Goal: Task Accomplishment & Management: Manage account settings

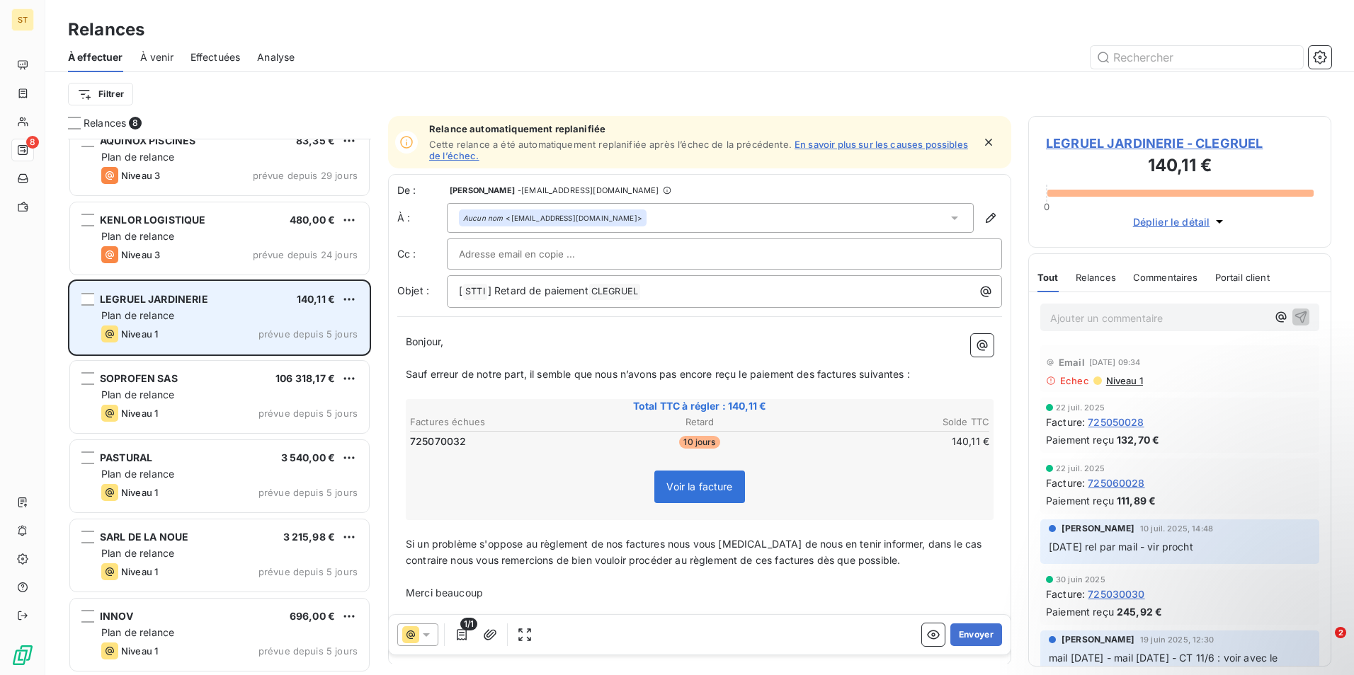
scroll to position [98, 0]
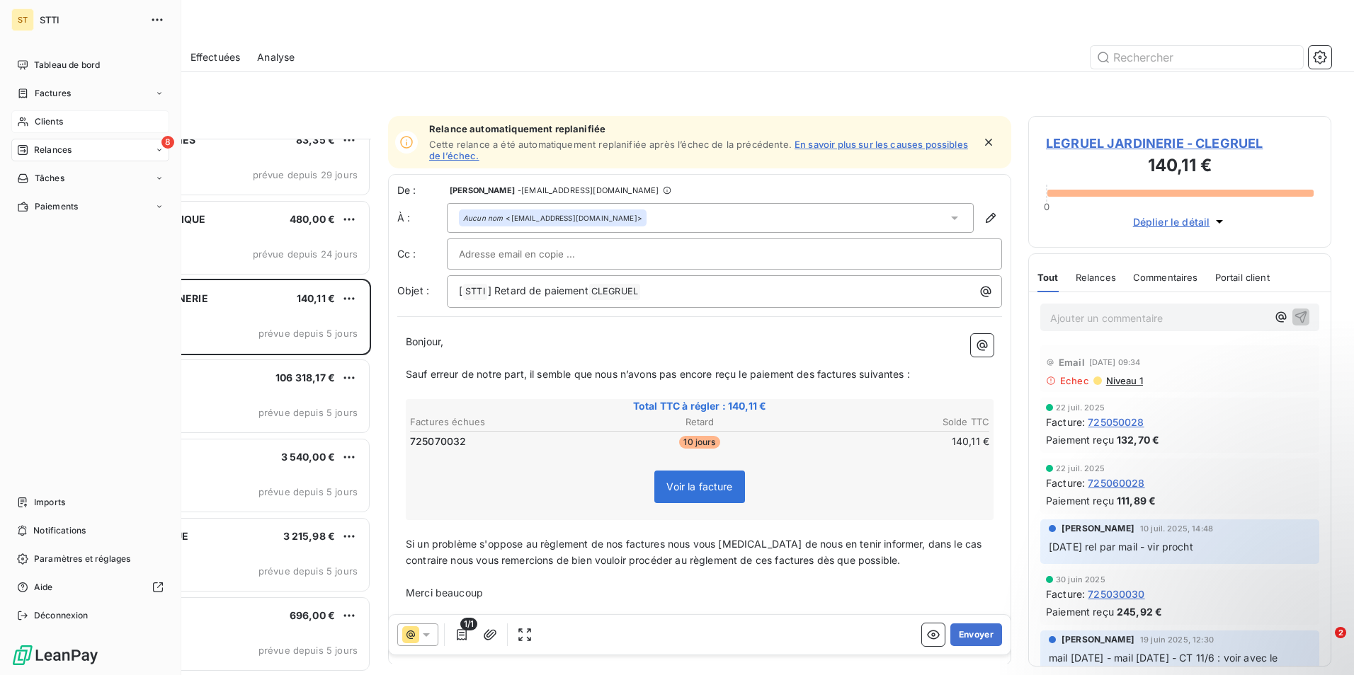
click at [60, 115] on span "Clients" at bounding box center [49, 121] width 28 height 13
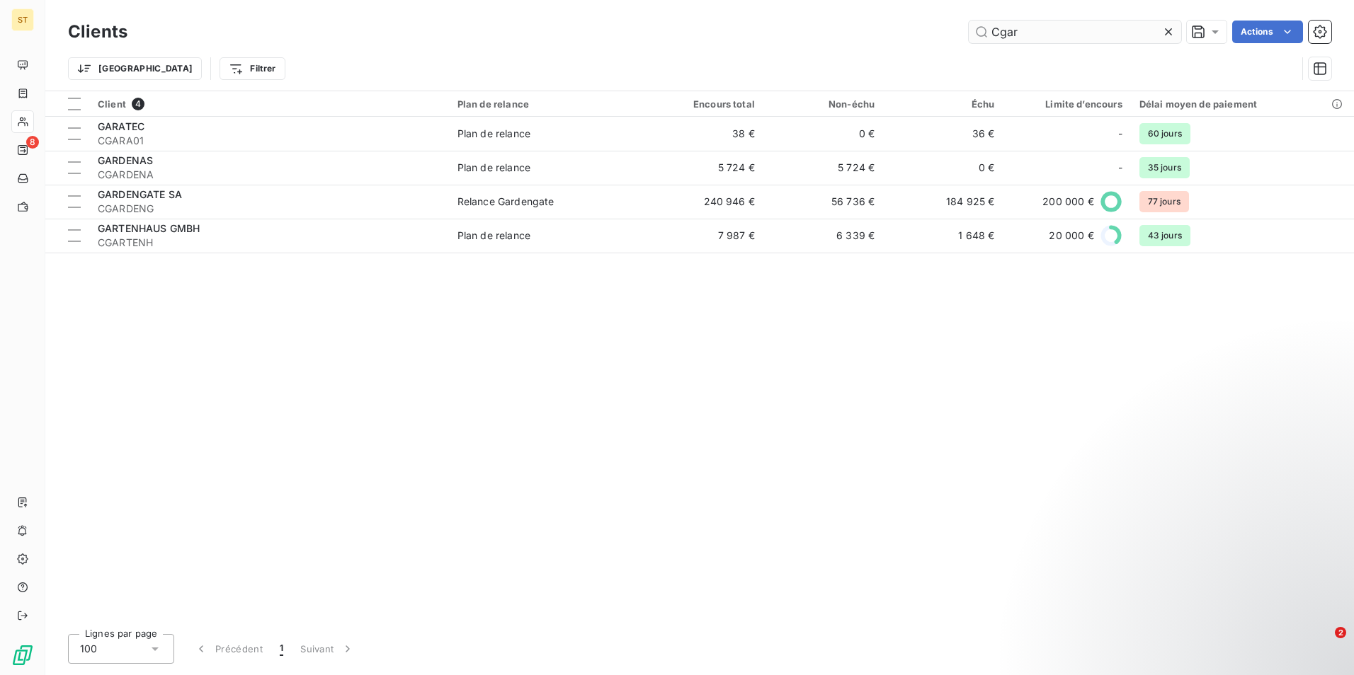
click at [1024, 30] on input "Cgar" at bounding box center [1075, 32] width 212 height 23
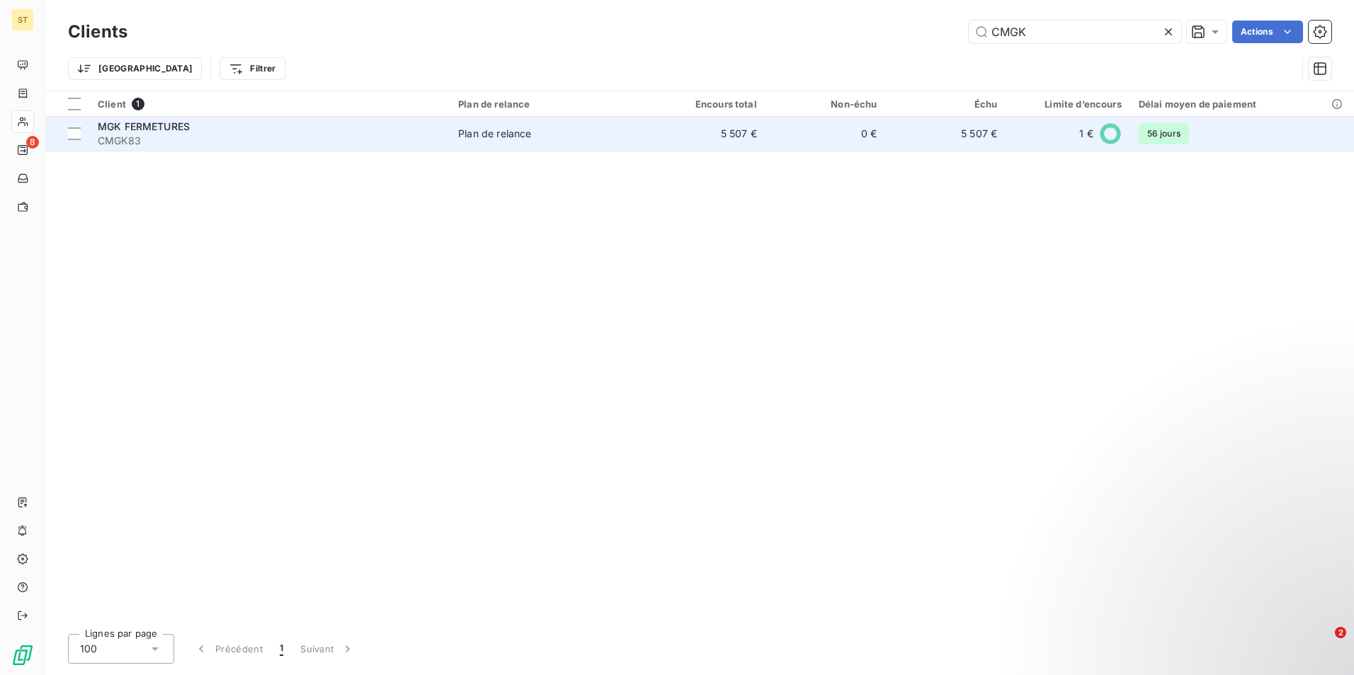
type input "CMGK"
click at [226, 125] on div "MGK FERMETURES" at bounding box center [269, 127] width 343 height 14
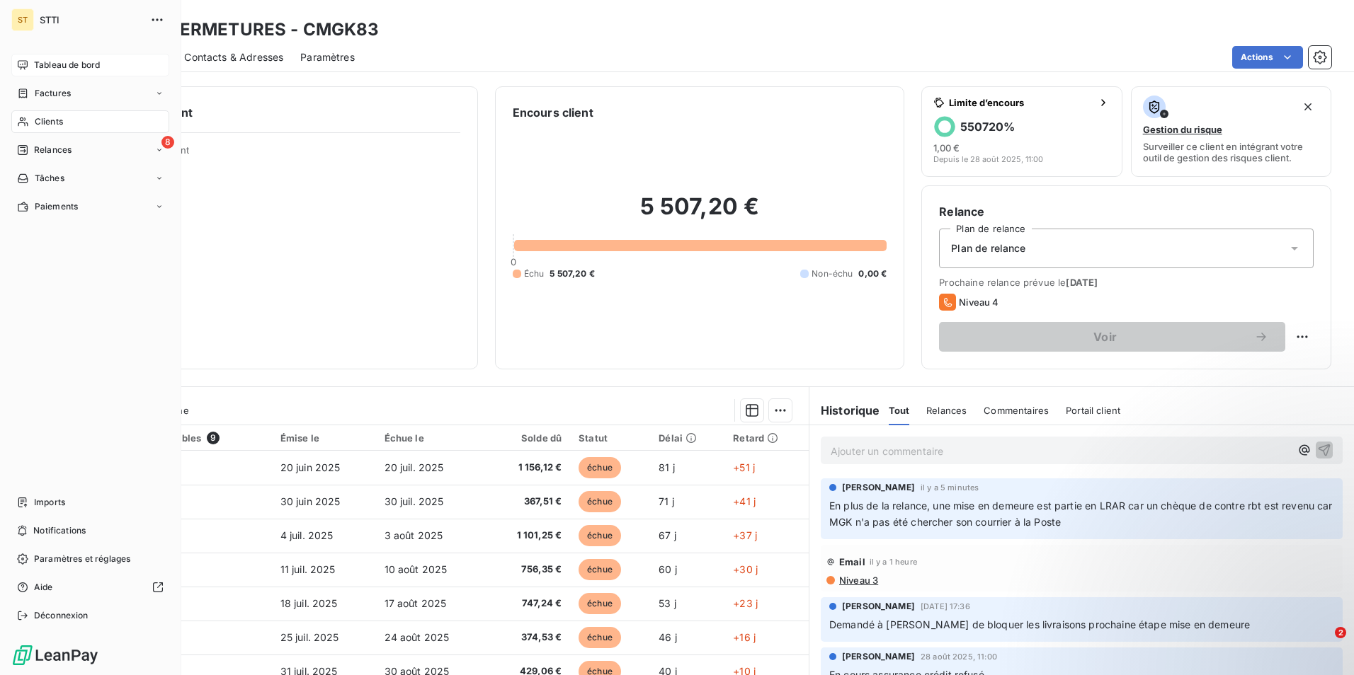
click at [72, 65] on span "Tableau de bord" at bounding box center [67, 65] width 66 height 13
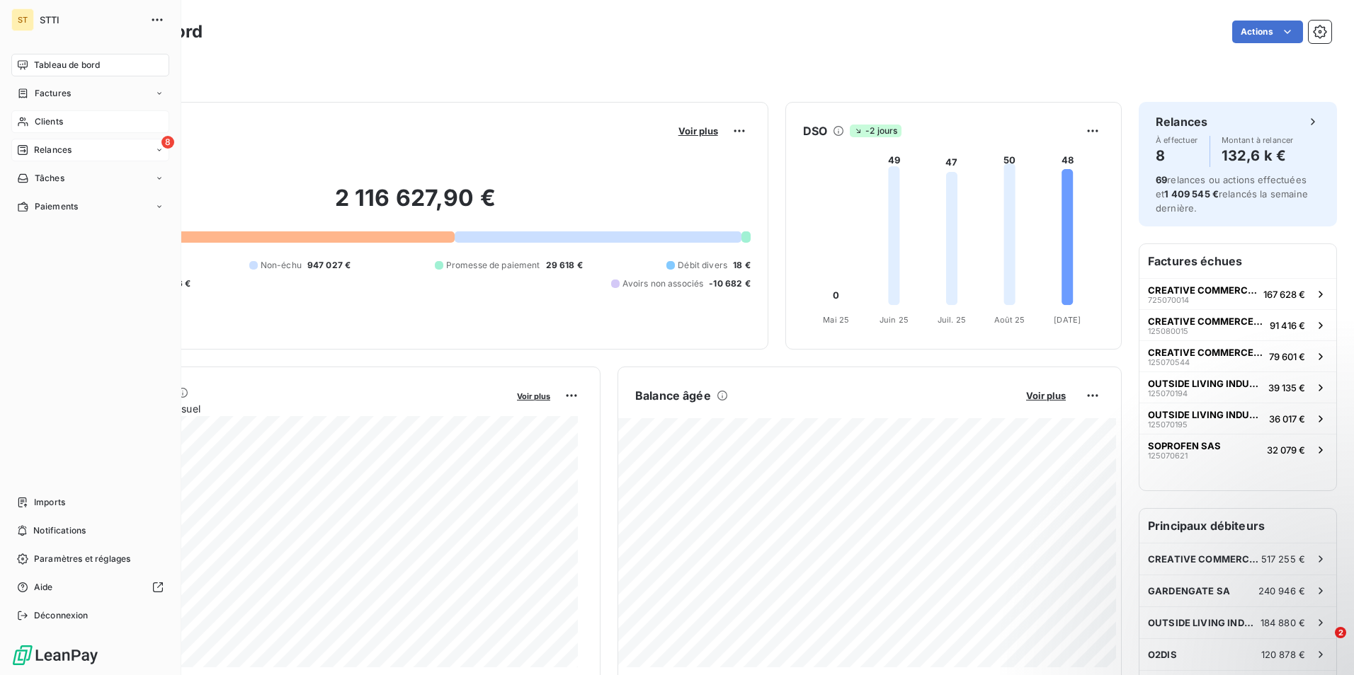
click at [64, 149] on span "Relances" at bounding box center [53, 150] width 38 height 13
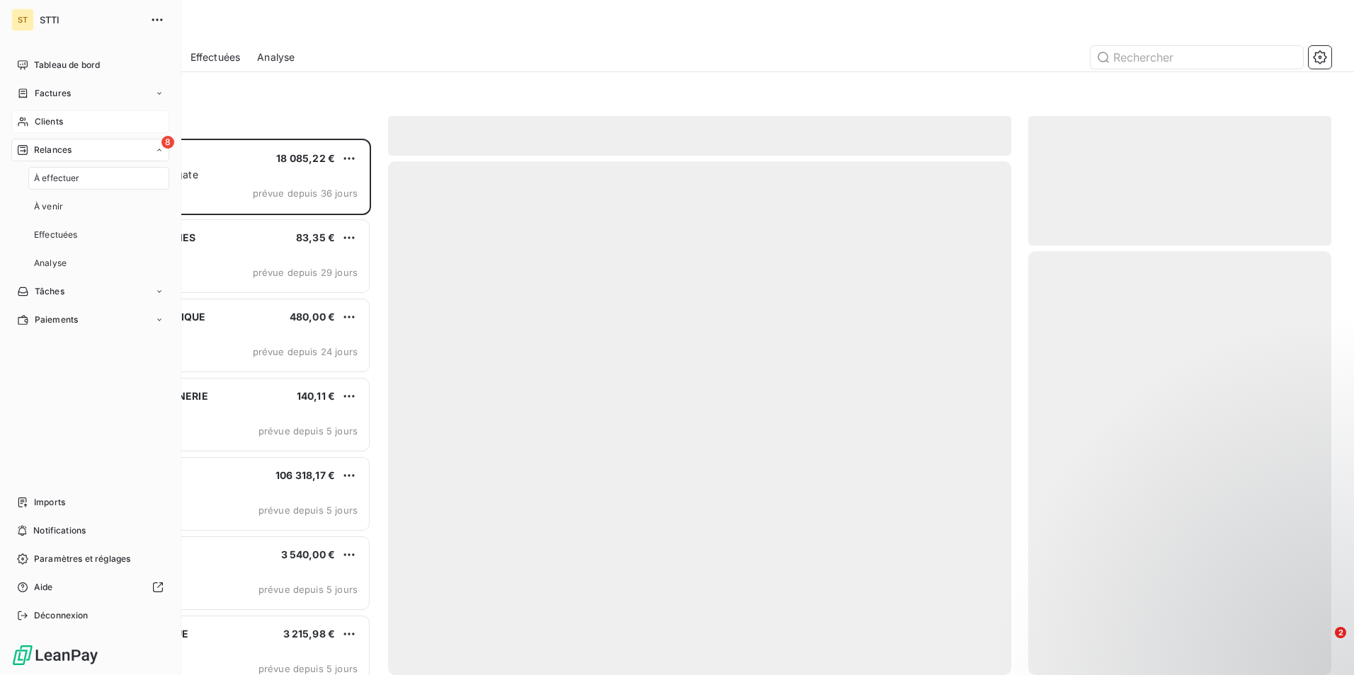
scroll to position [526, 292]
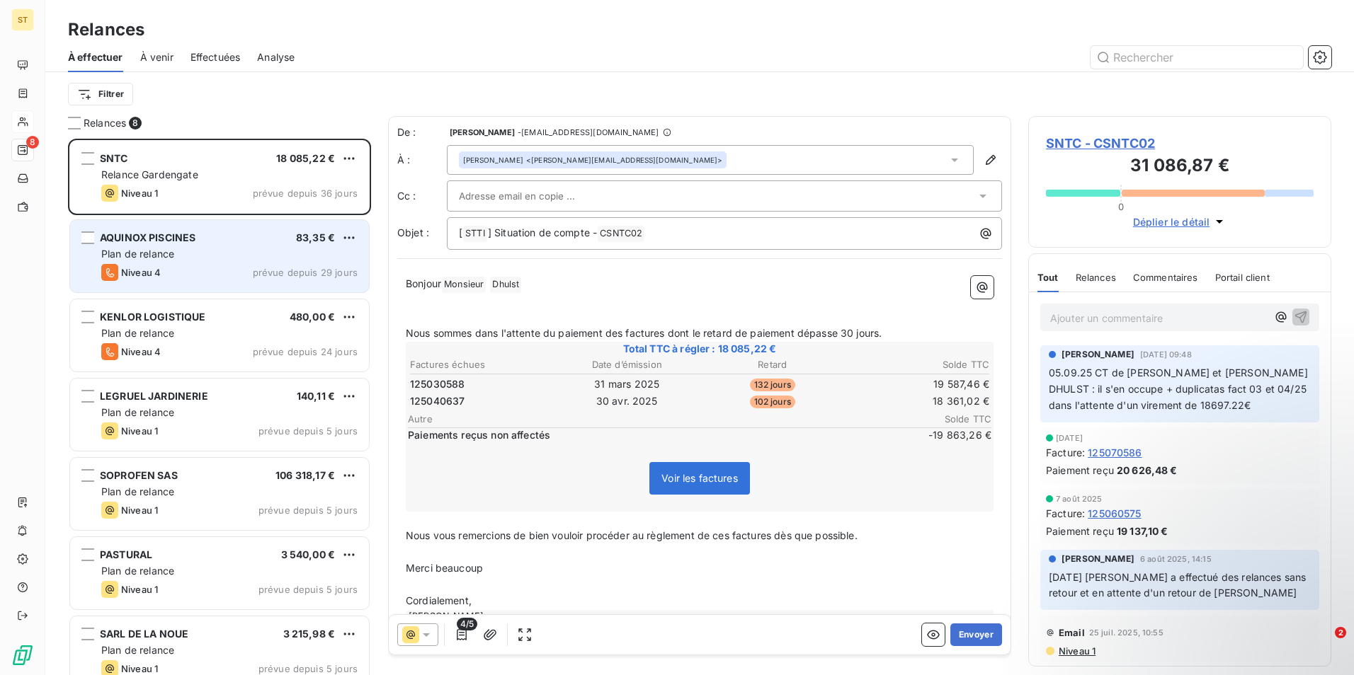
click at [181, 249] on div "Plan de relance" at bounding box center [229, 254] width 256 height 14
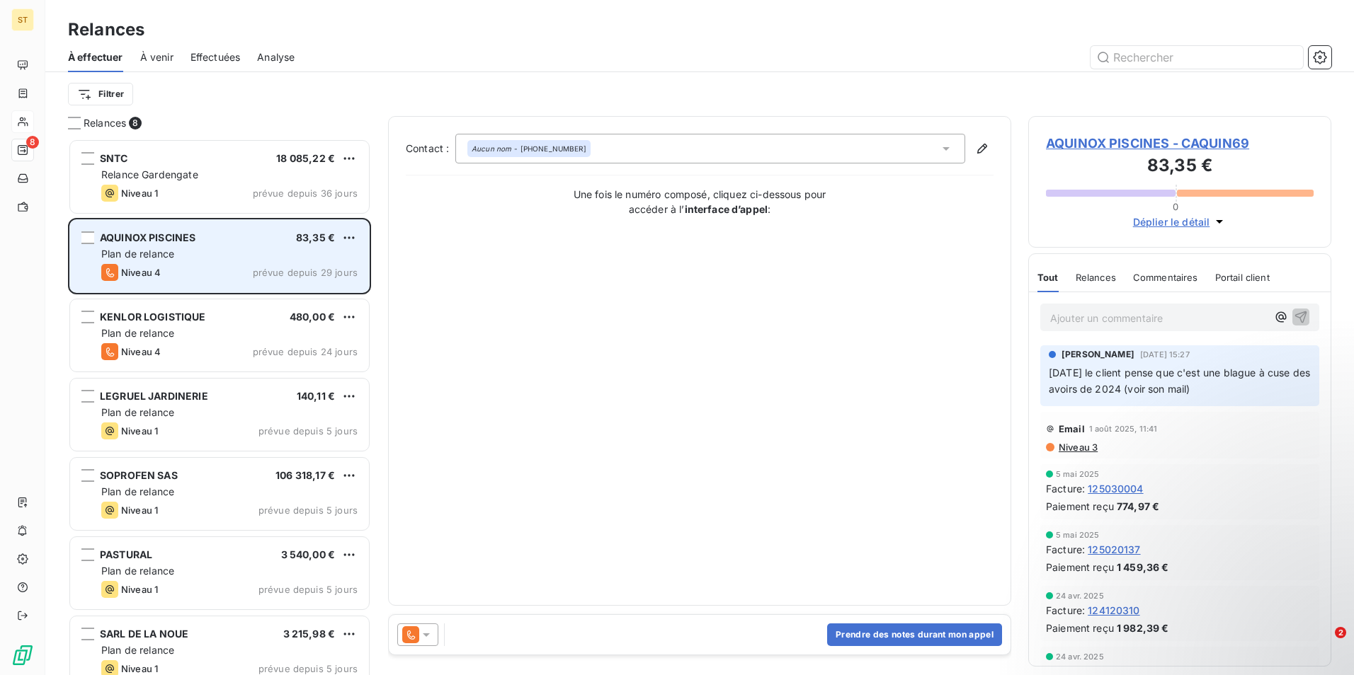
click at [177, 256] on div "Plan de relance" at bounding box center [229, 254] width 256 height 14
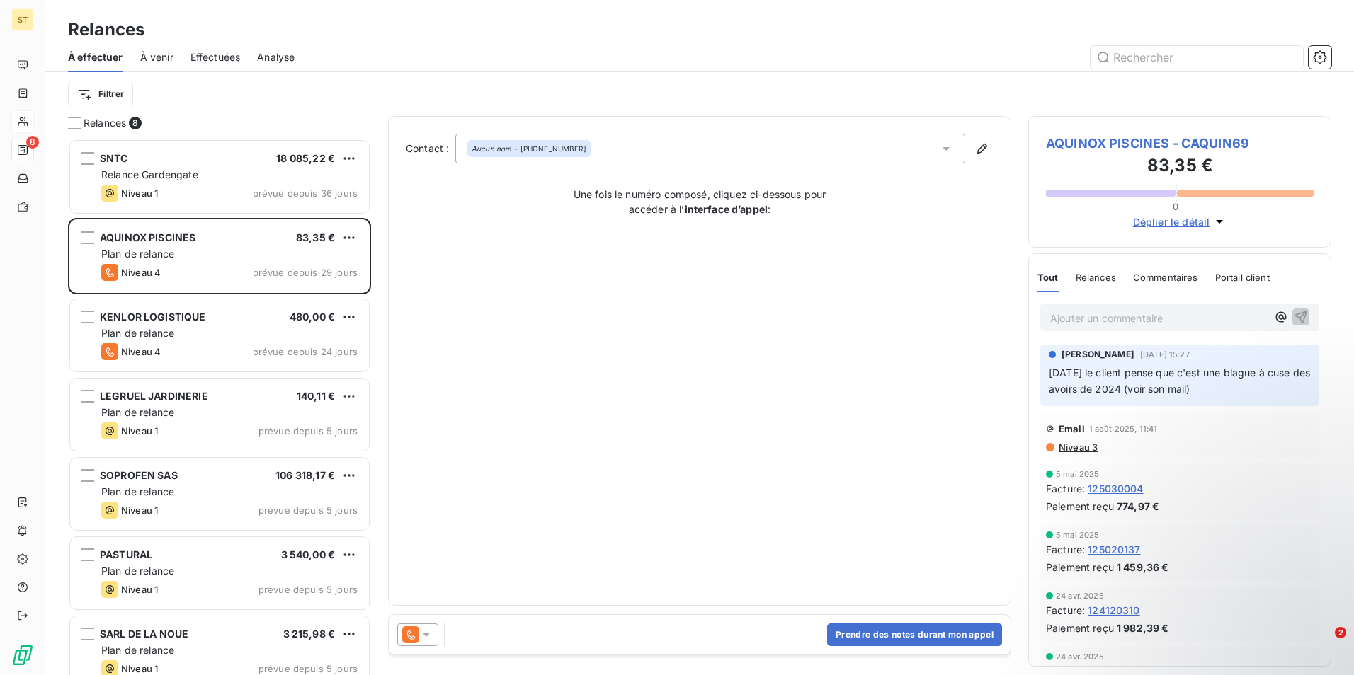
click at [1194, 222] on span "Déplier le détail" at bounding box center [1171, 222] width 77 height 15
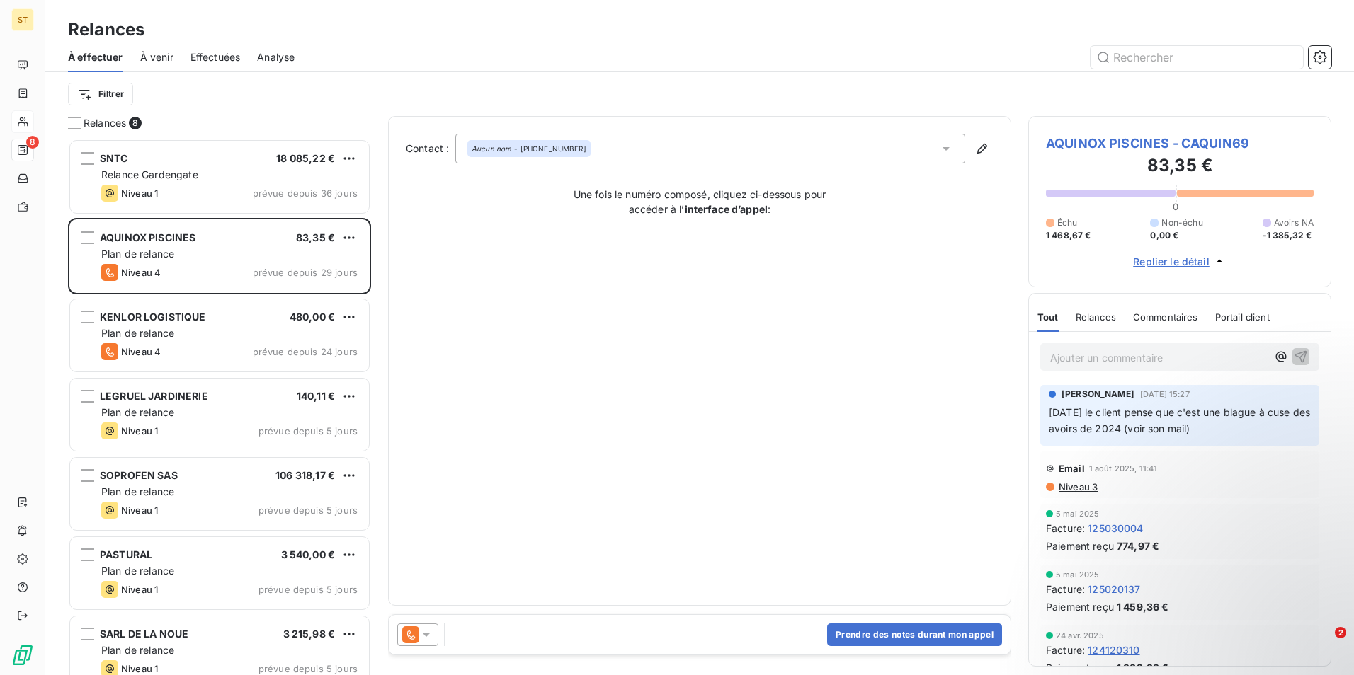
click at [1219, 261] on icon "button" at bounding box center [1219, 261] width 6 height 3
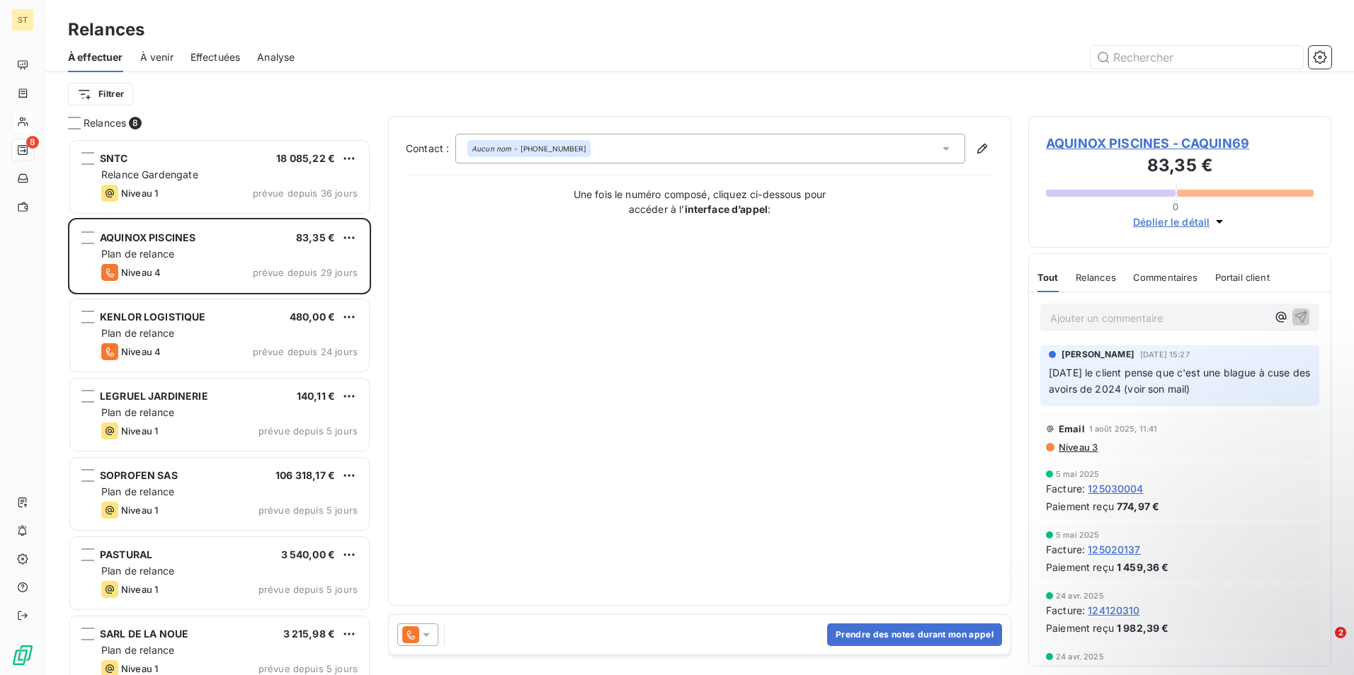
click at [1222, 224] on icon "button" at bounding box center [1219, 222] width 14 height 14
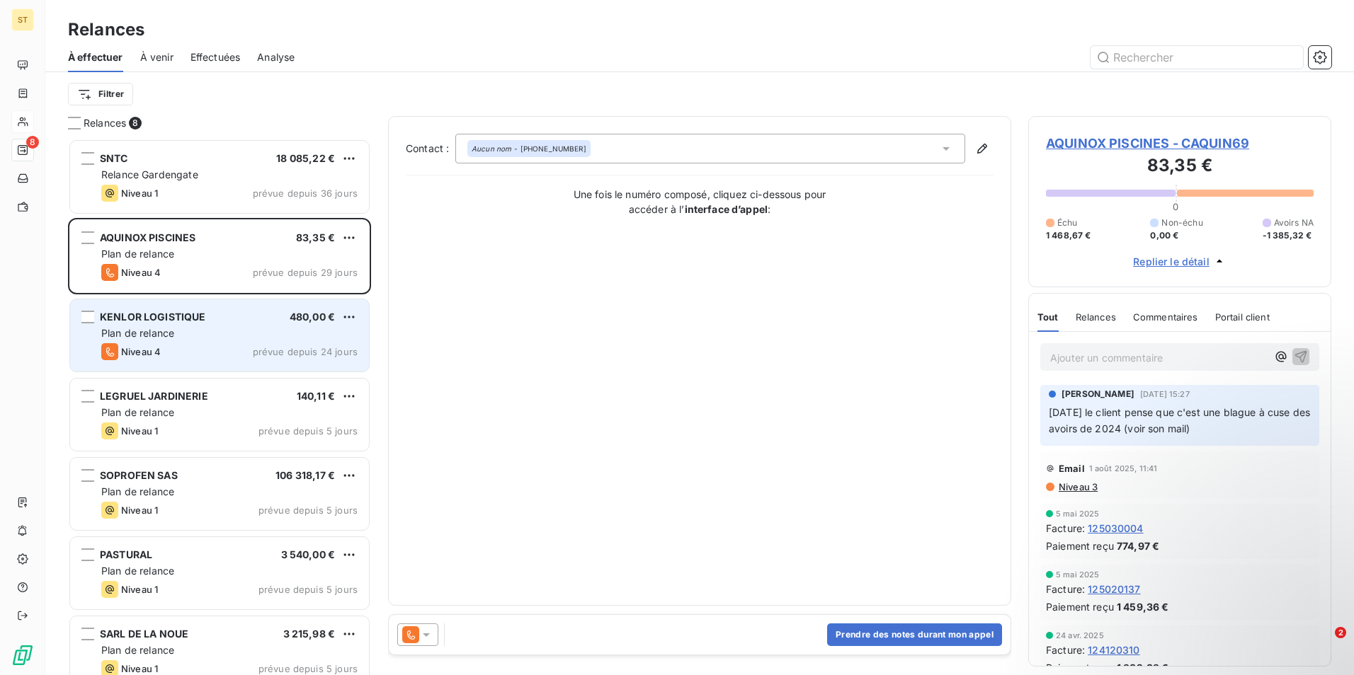
click at [181, 326] on div "KENLOR LOGISTIQUE 480,00 € Plan de relance Niveau 4 prévue depuis 24 jours" at bounding box center [219, 336] width 299 height 72
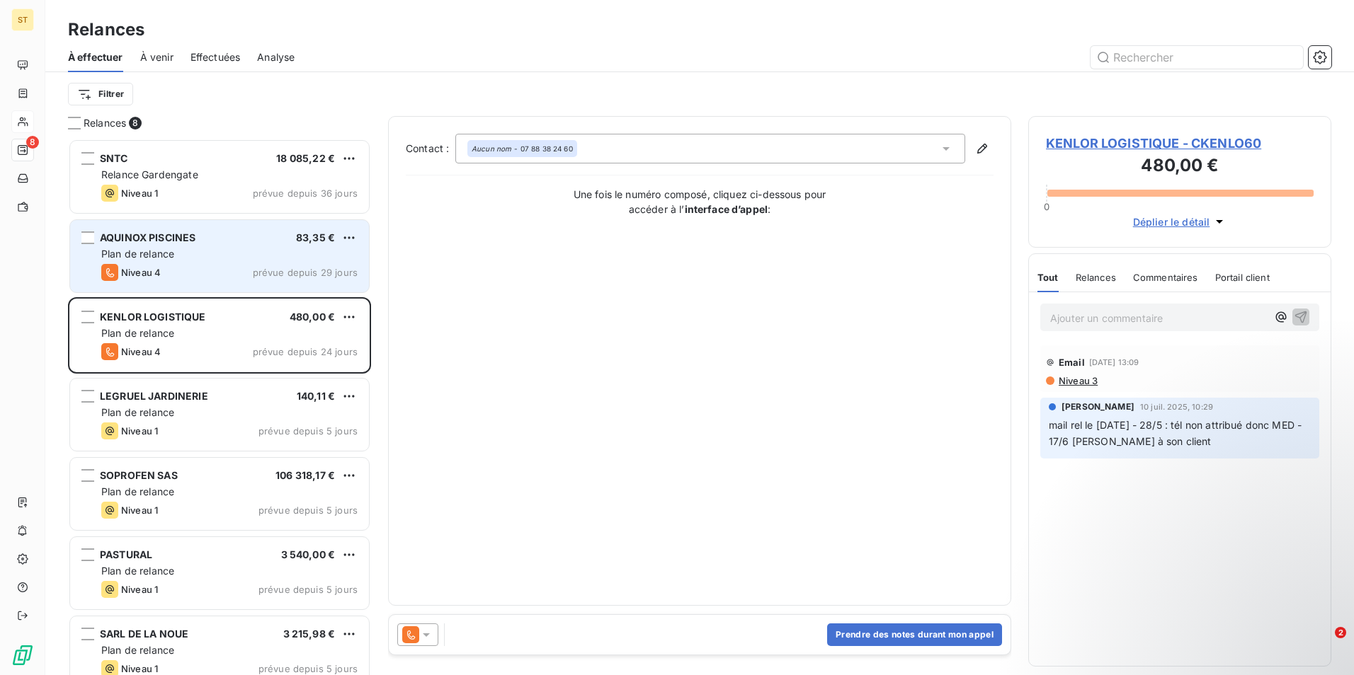
click at [191, 272] on div "Niveau 4 prévue depuis 29 jours" at bounding box center [229, 272] width 256 height 17
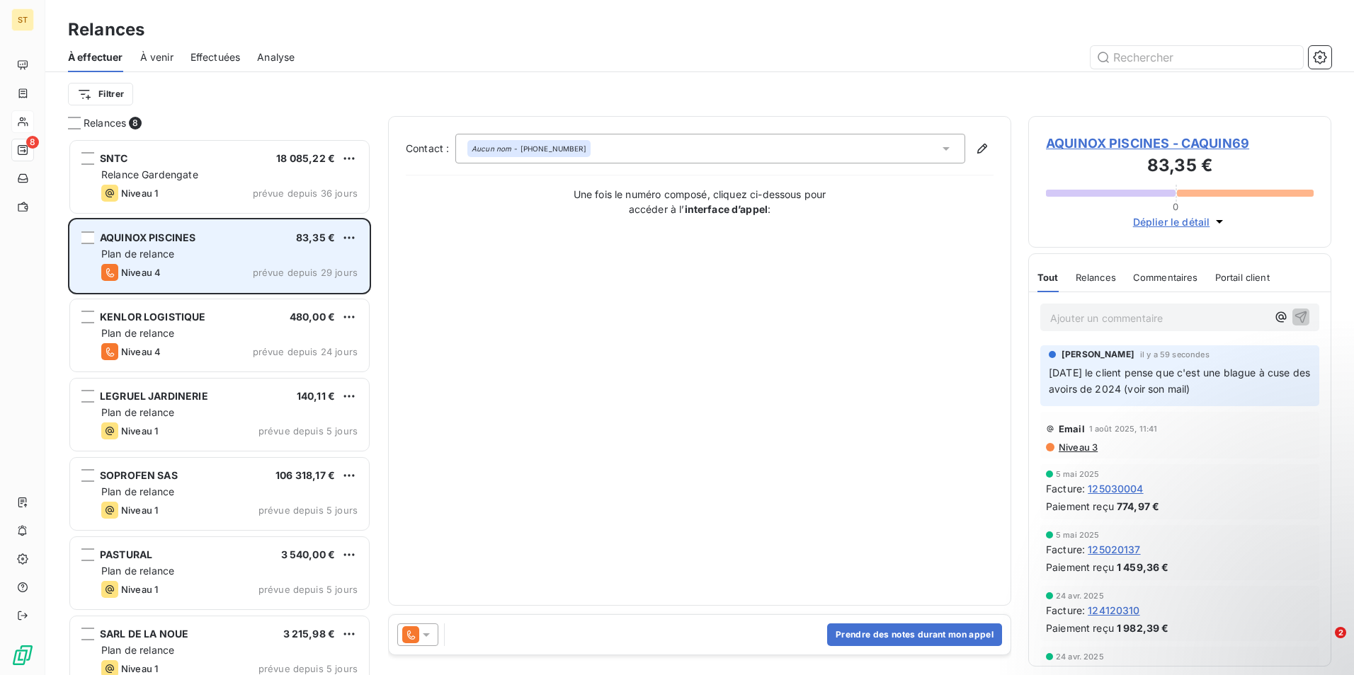
click at [184, 260] on div "Plan de relance" at bounding box center [229, 254] width 256 height 14
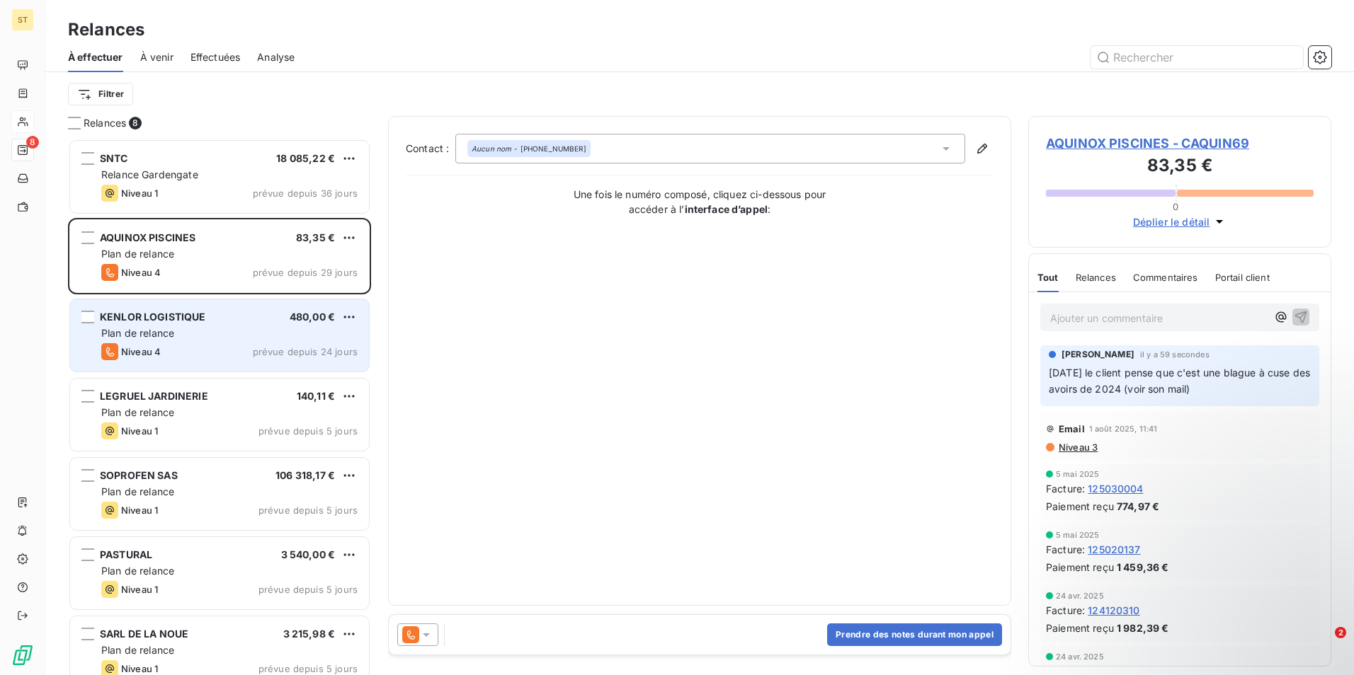
click at [162, 336] on span "Plan de relance" at bounding box center [137, 333] width 73 height 12
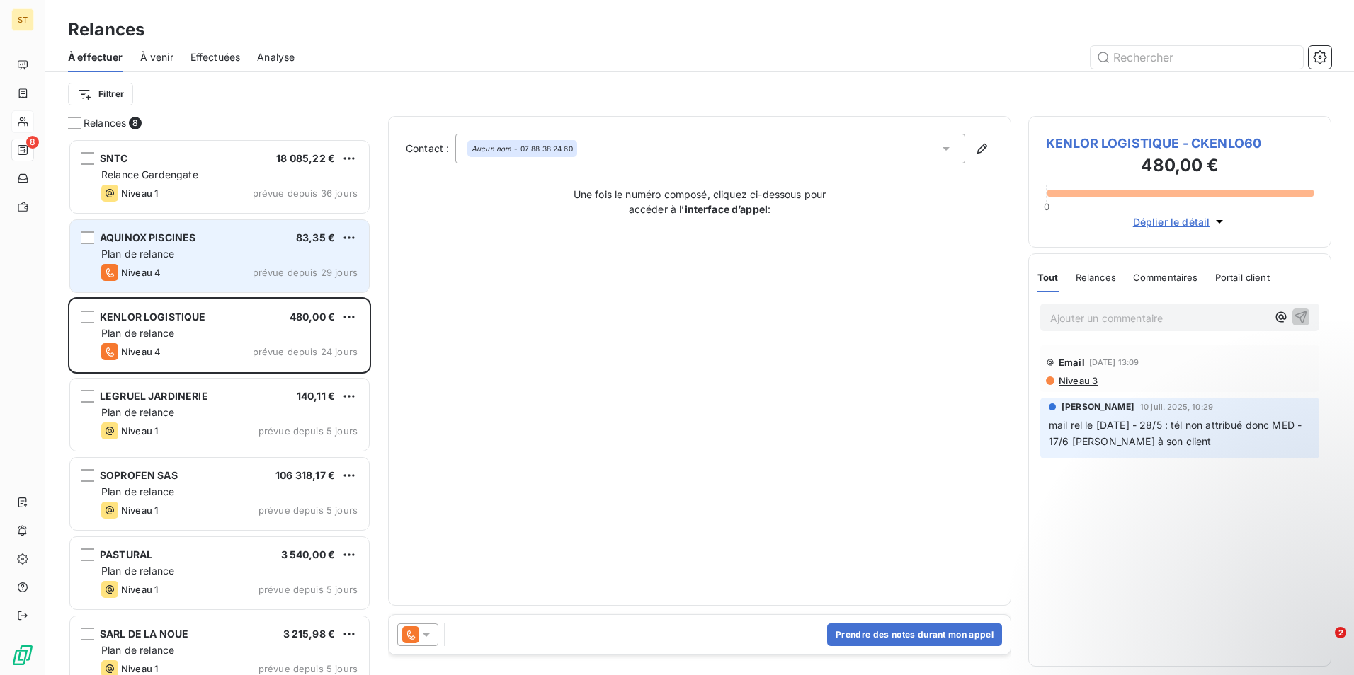
click at [207, 247] on div "Plan de relance" at bounding box center [229, 254] width 256 height 14
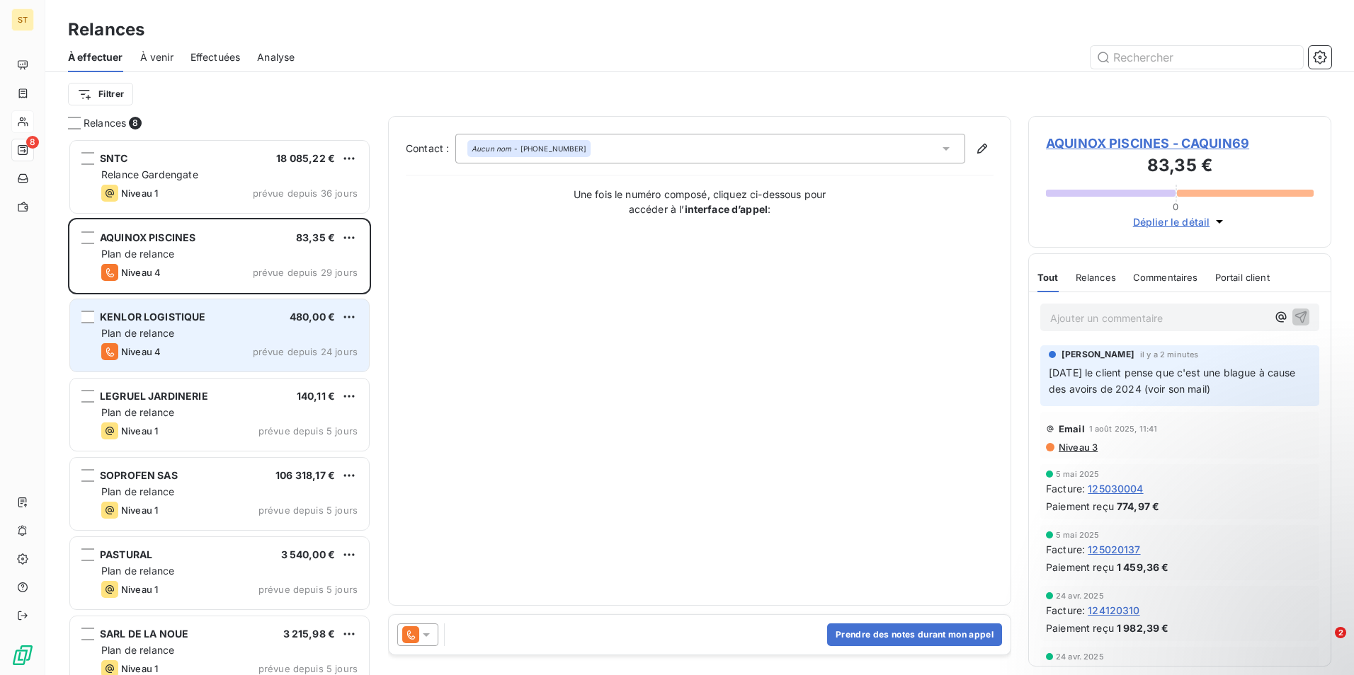
click at [220, 338] on div "Plan de relance" at bounding box center [229, 333] width 256 height 14
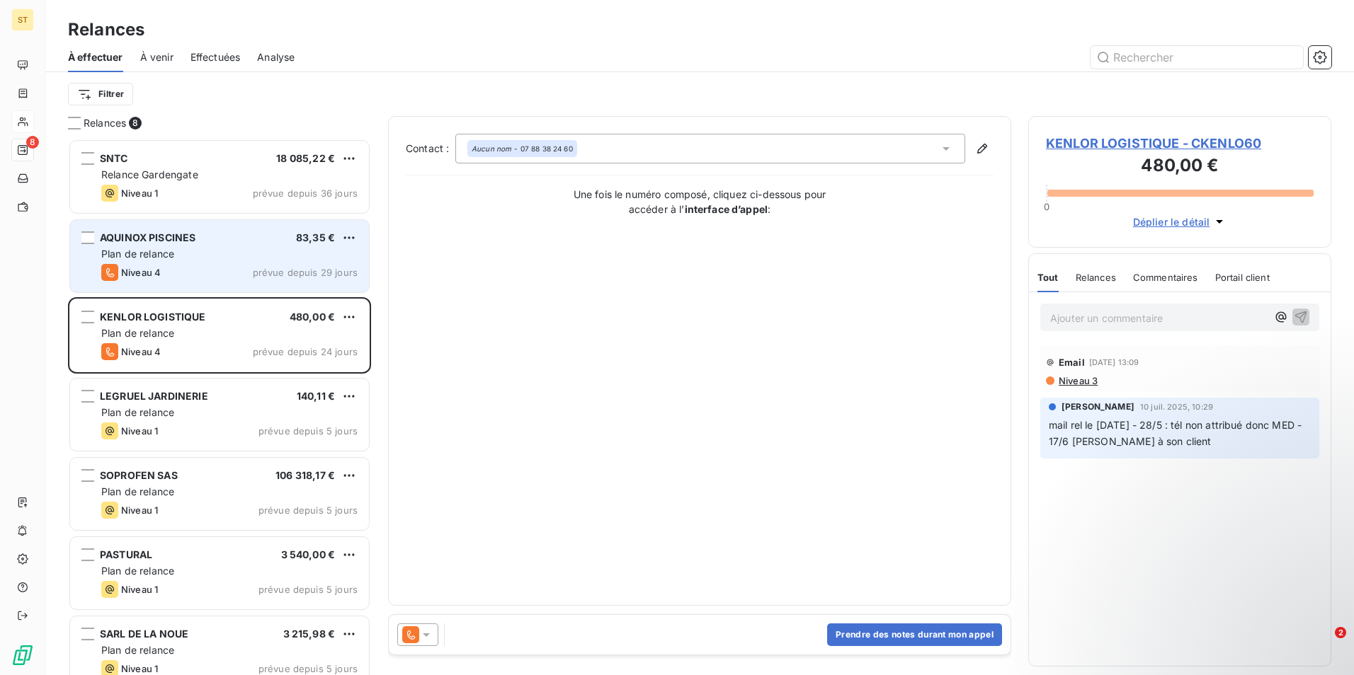
click at [206, 247] on div "Plan de relance" at bounding box center [229, 254] width 256 height 14
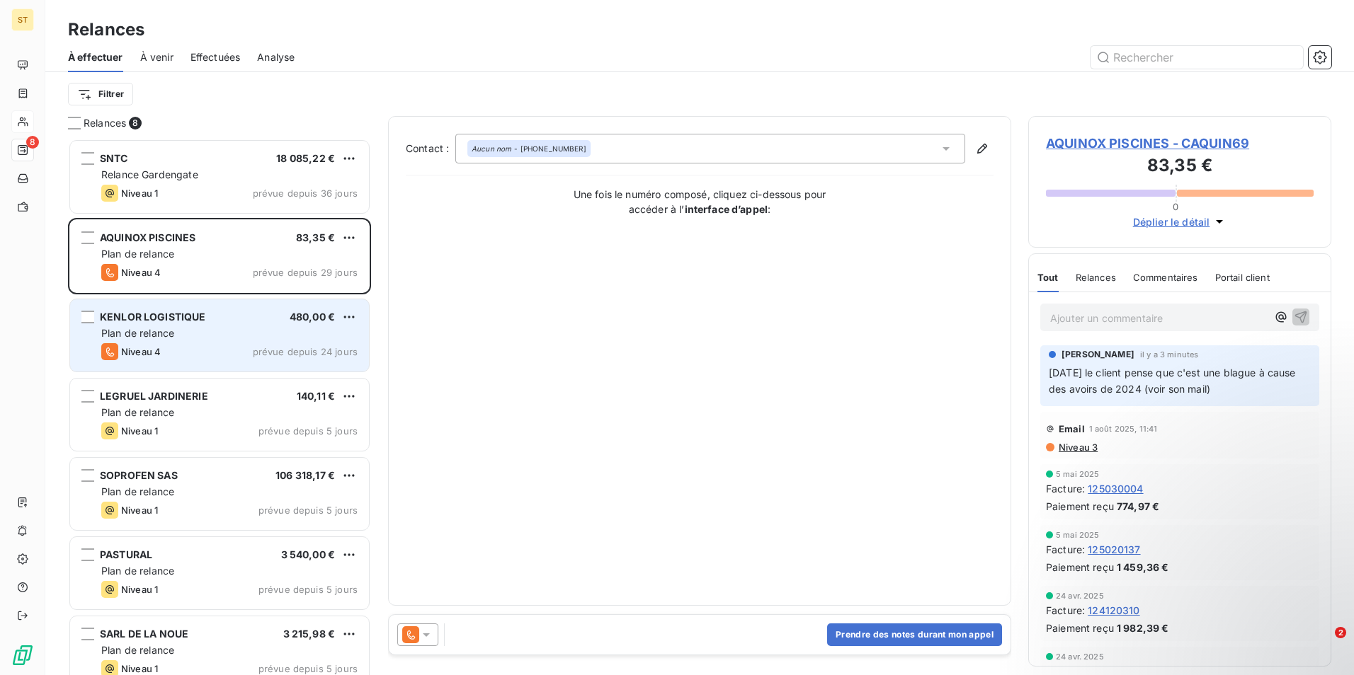
click at [208, 339] on div "Plan de relance" at bounding box center [229, 333] width 256 height 14
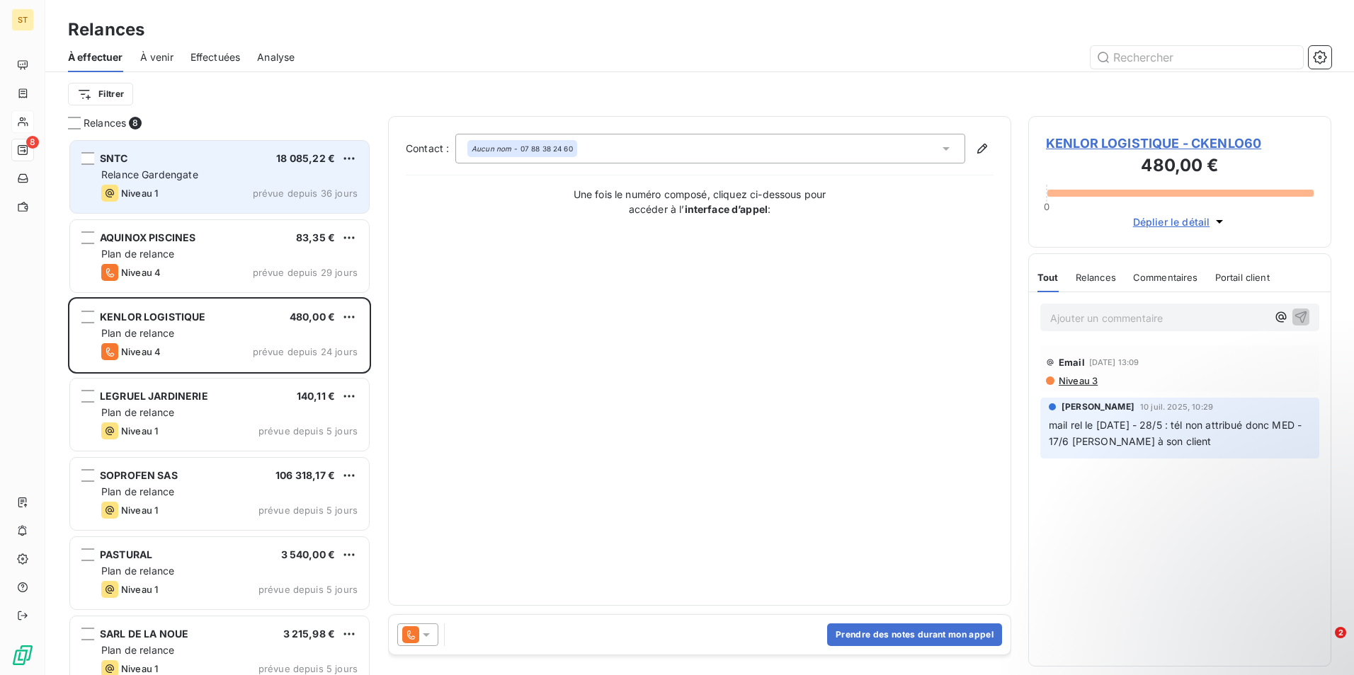
click at [200, 186] on div "Niveau 1 prévue depuis 36 jours" at bounding box center [229, 193] width 256 height 17
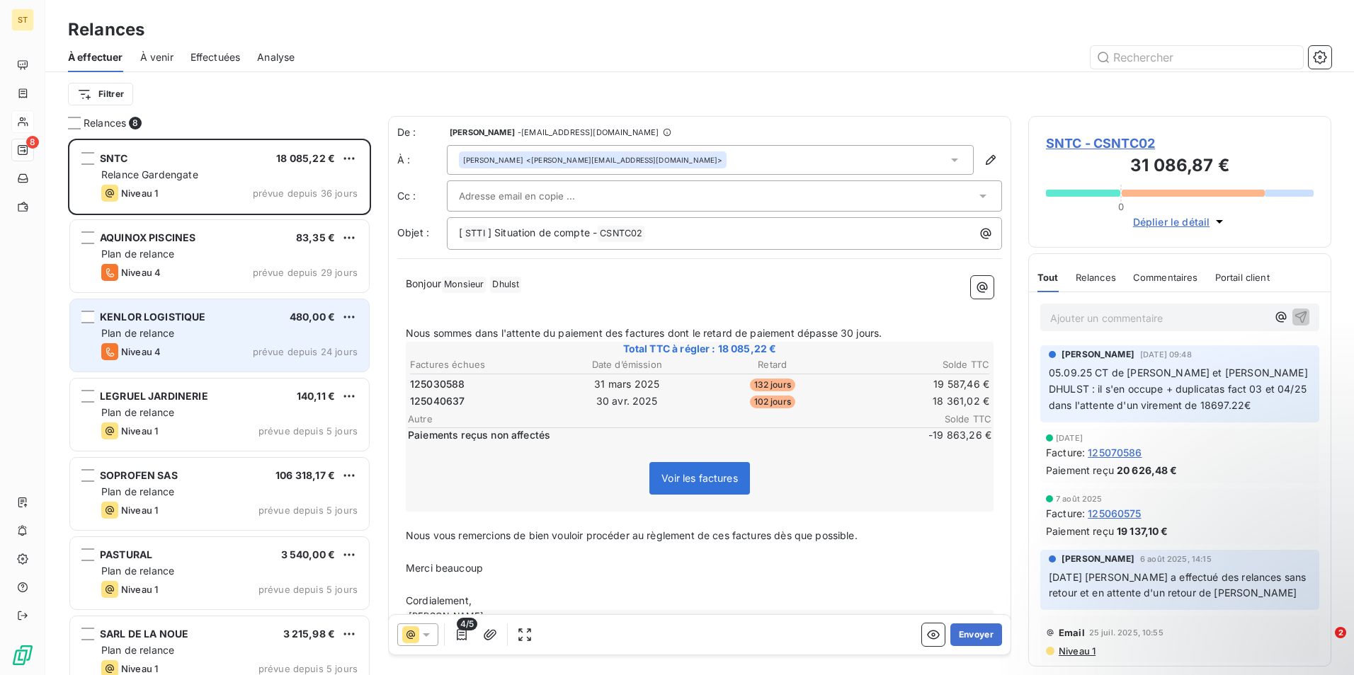
click at [165, 353] on div "Niveau 4 prévue depuis 24 jours" at bounding box center [229, 351] width 256 height 17
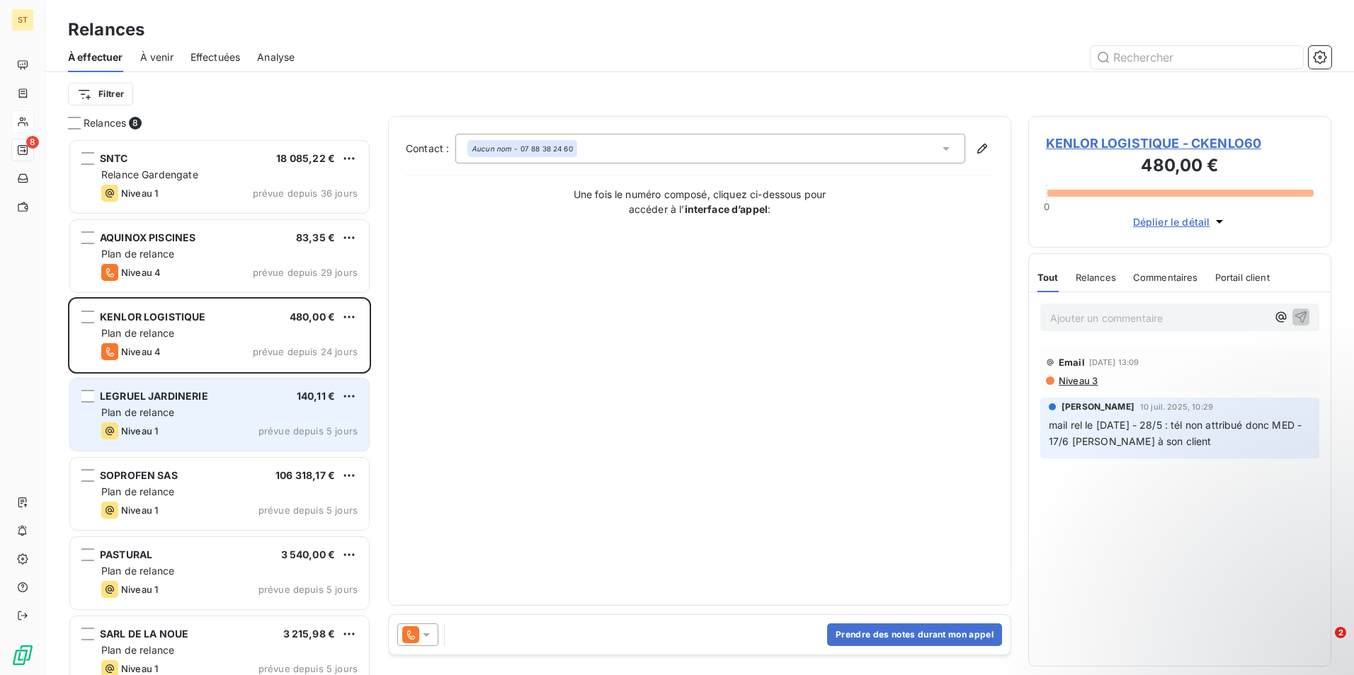
click at [190, 412] on div "Plan de relance" at bounding box center [229, 413] width 256 height 14
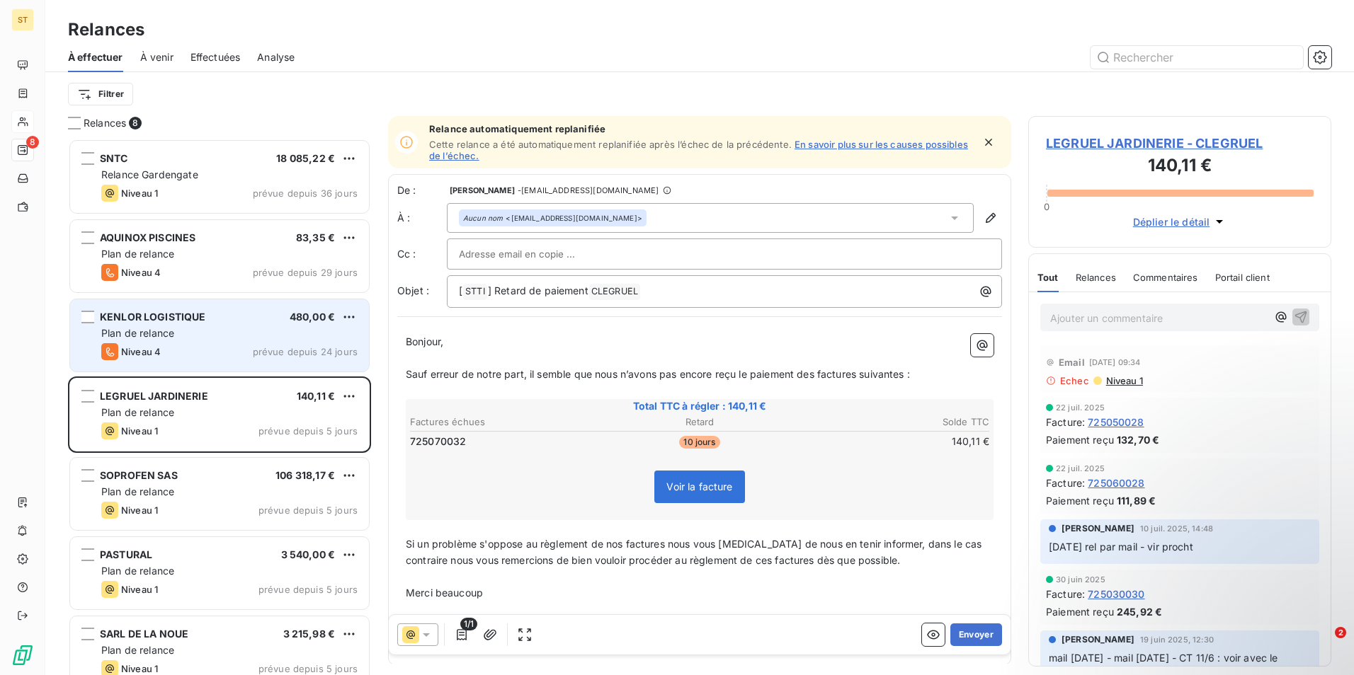
click at [171, 340] on div "Plan de relance" at bounding box center [229, 333] width 256 height 14
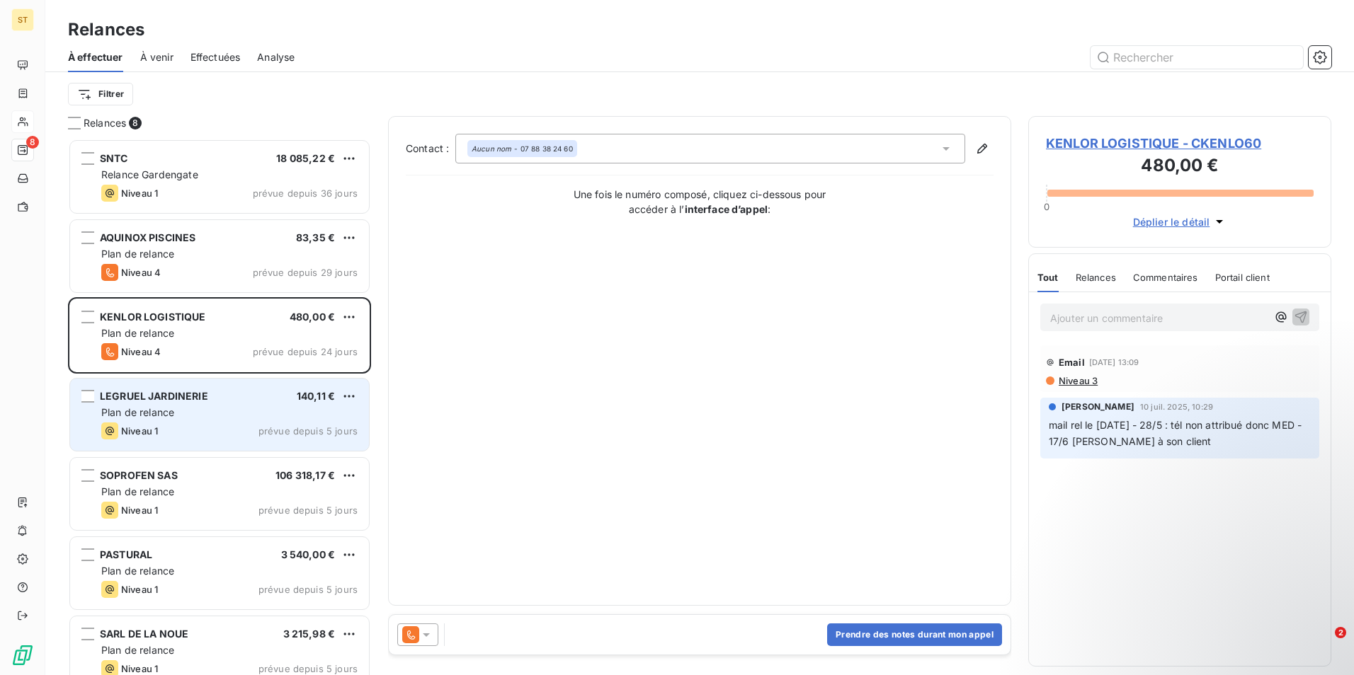
click at [205, 412] on div "Plan de relance" at bounding box center [229, 413] width 256 height 14
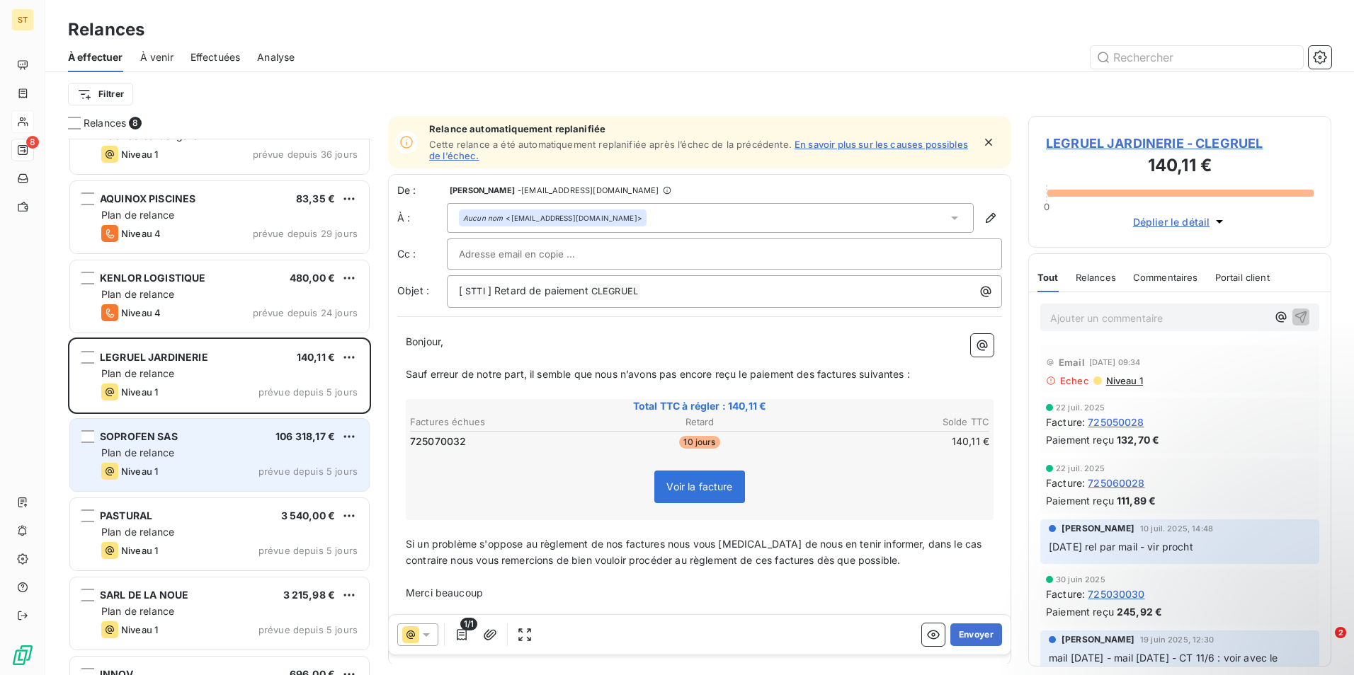
scroll to position [98, 0]
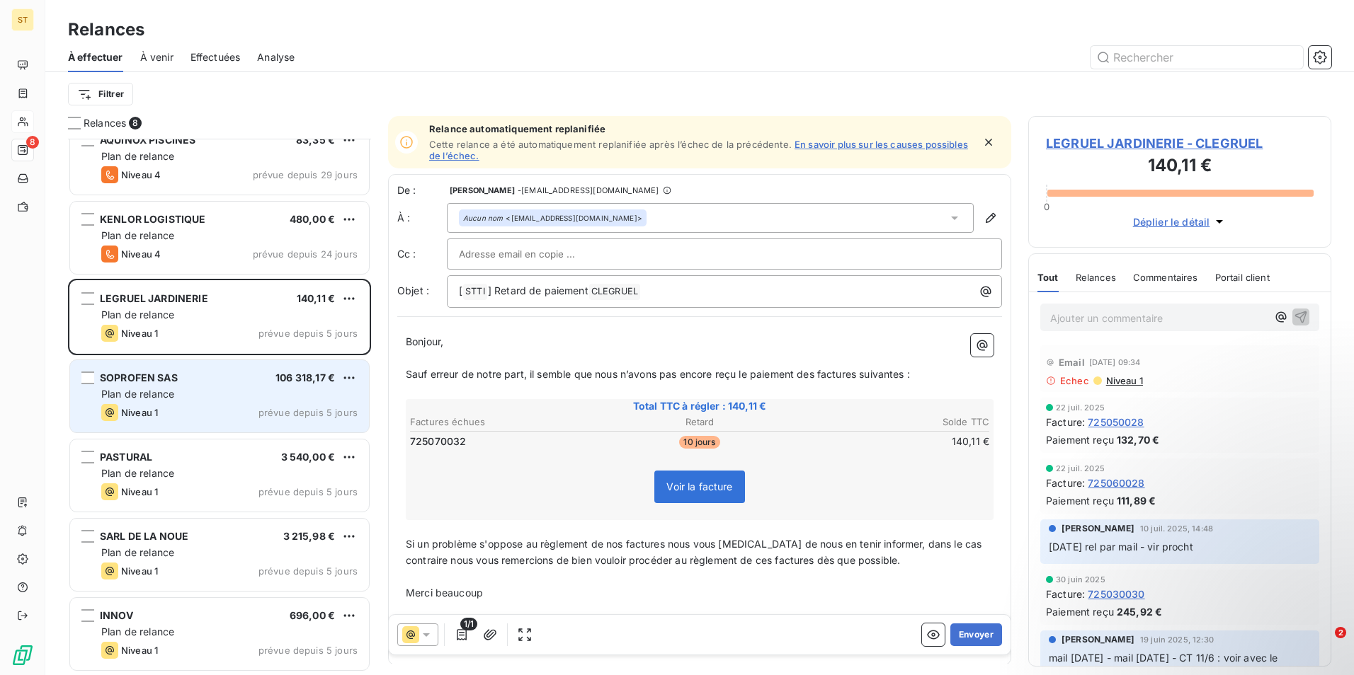
click at [199, 404] on div "Niveau 1 prévue depuis 5 jours" at bounding box center [229, 412] width 256 height 17
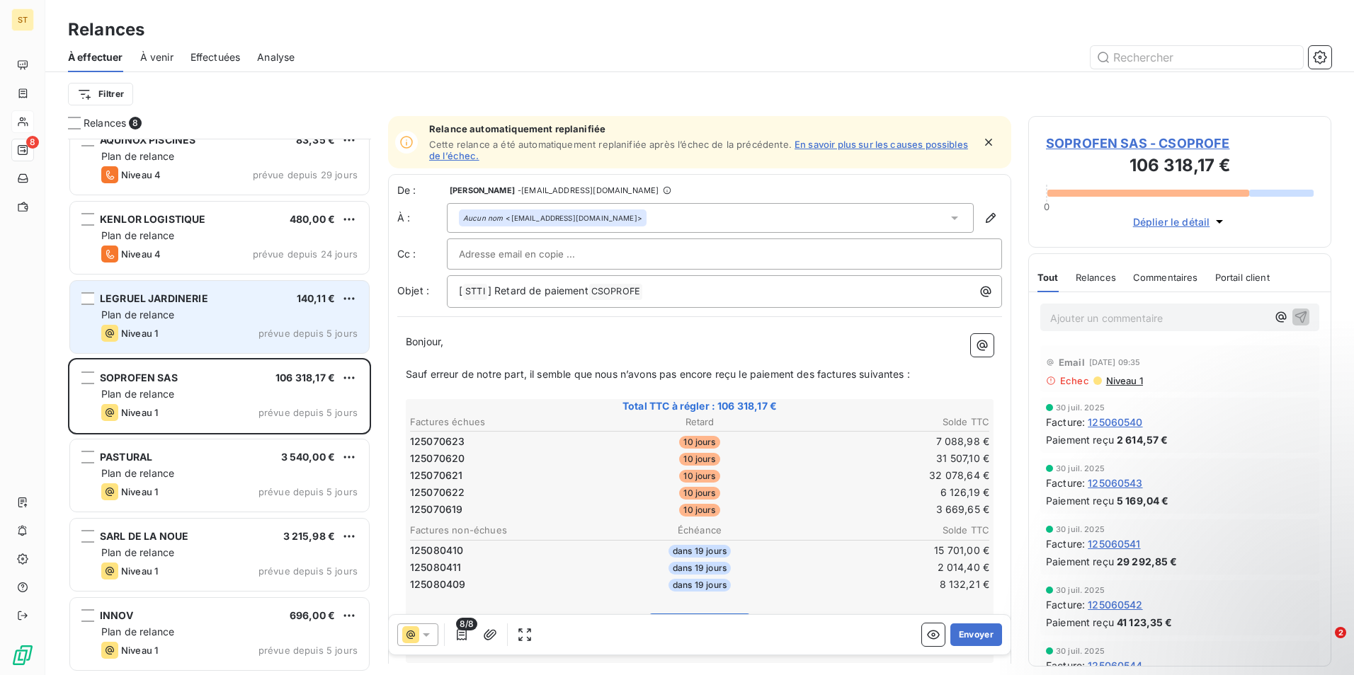
click at [139, 315] on span "Plan de relance" at bounding box center [137, 315] width 73 height 12
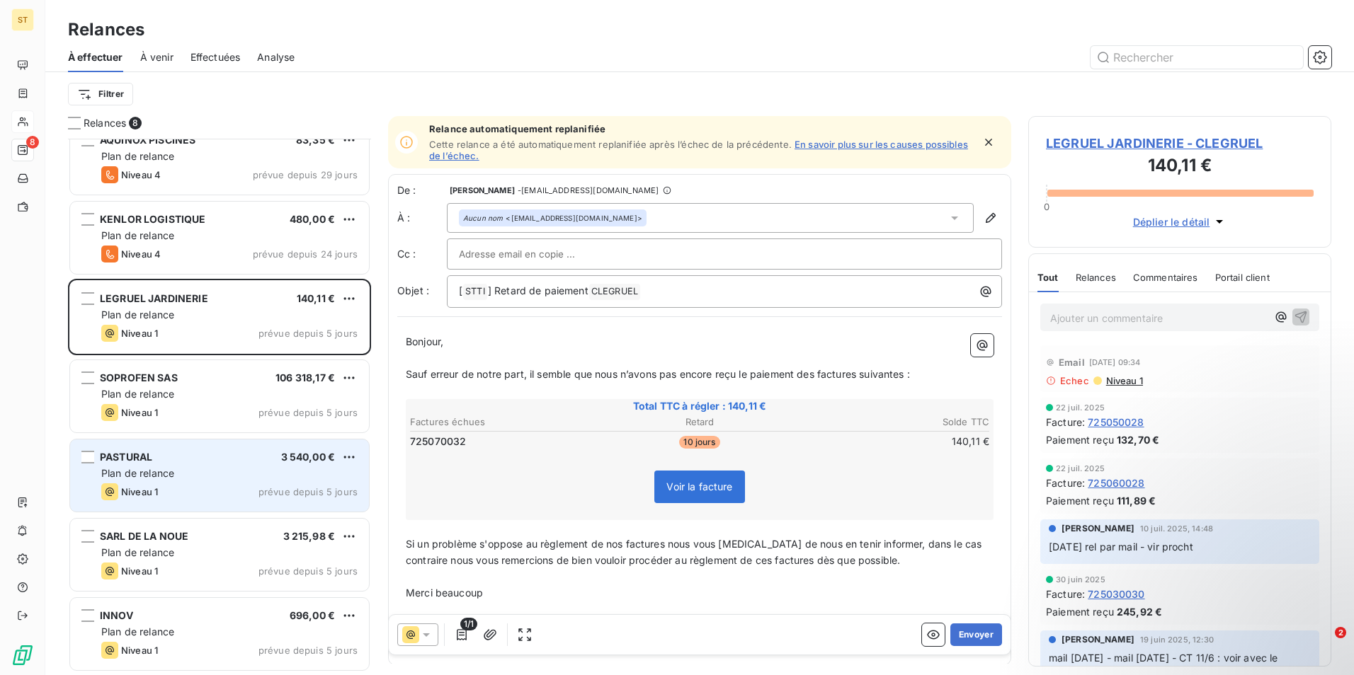
click at [215, 474] on div "Plan de relance" at bounding box center [229, 474] width 256 height 14
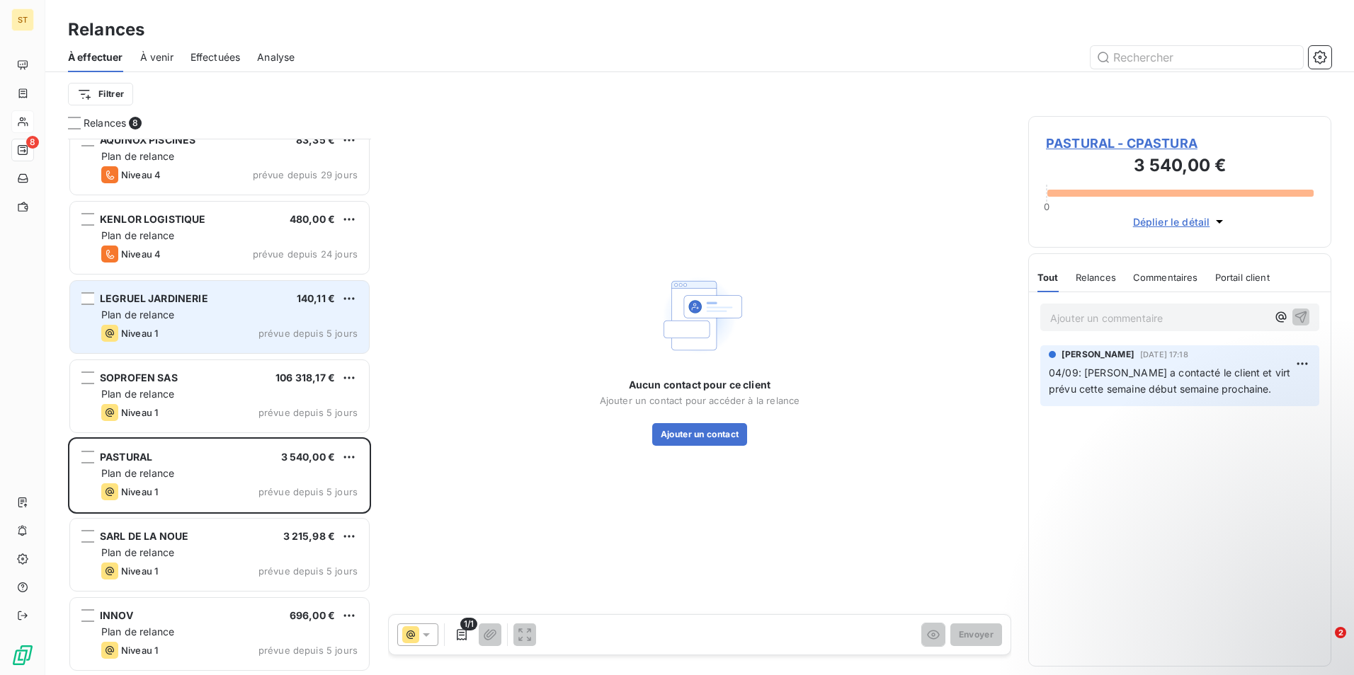
click at [195, 307] on div "LEGRUEL JARDINERIE 140,11 € Plan de relance Niveau 1 prévue depuis 5 jours" at bounding box center [219, 317] width 299 height 72
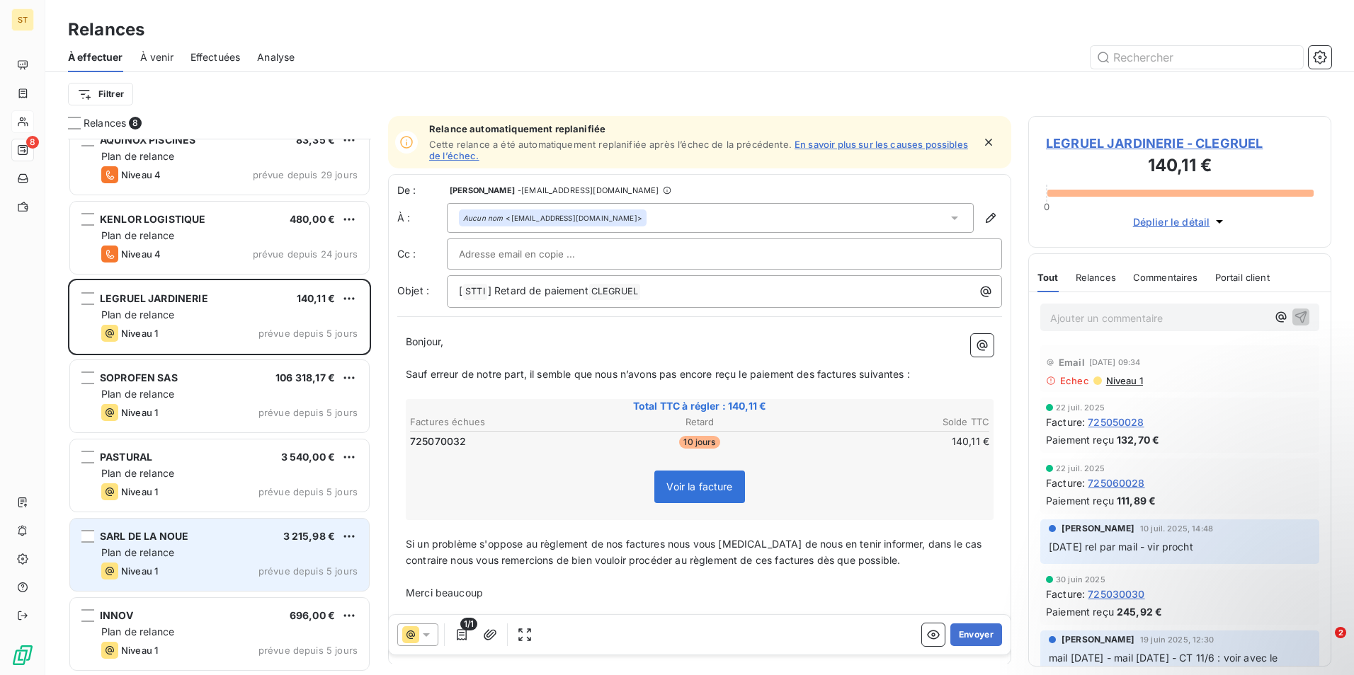
click at [198, 549] on div "Plan de relance" at bounding box center [229, 553] width 256 height 14
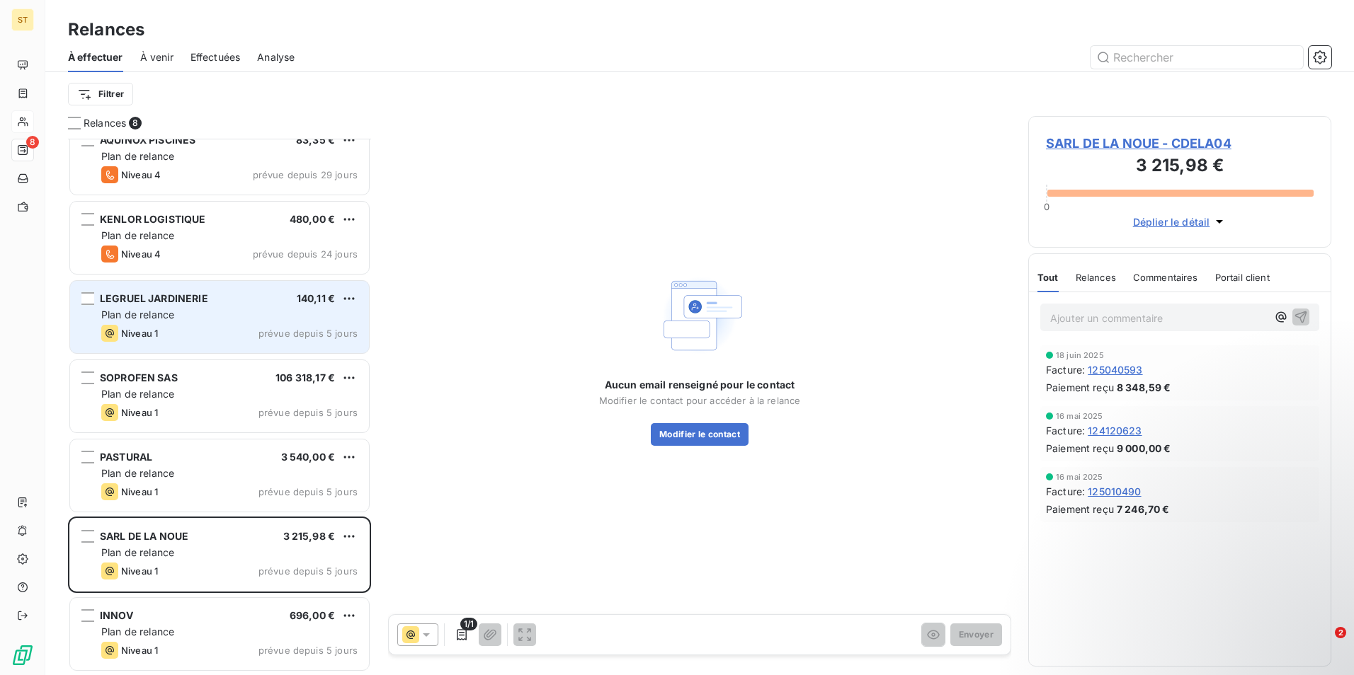
click at [197, 304] on span "LEGRUEL JARDINERIE" at bounding box center [154, 298] width 108 height 12
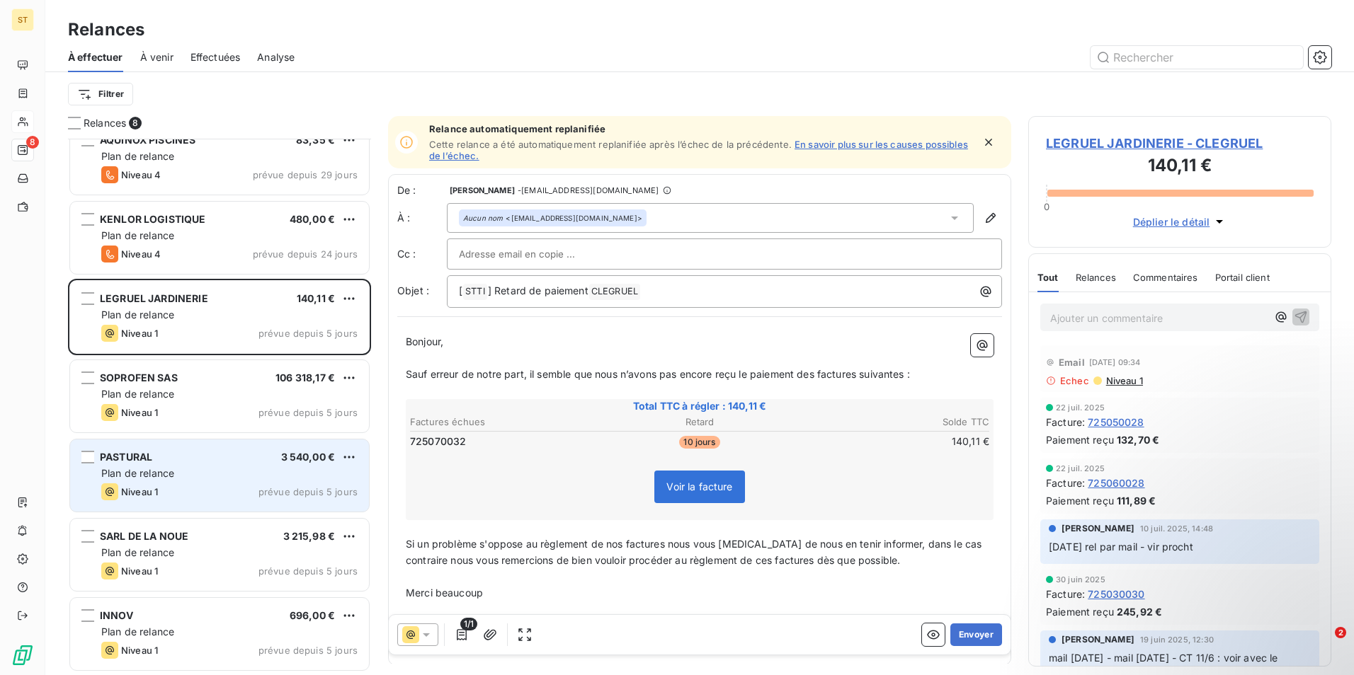
click at [202, 473] on div "Plan de relance" at bounding box center [229, 474] width 256 height 14
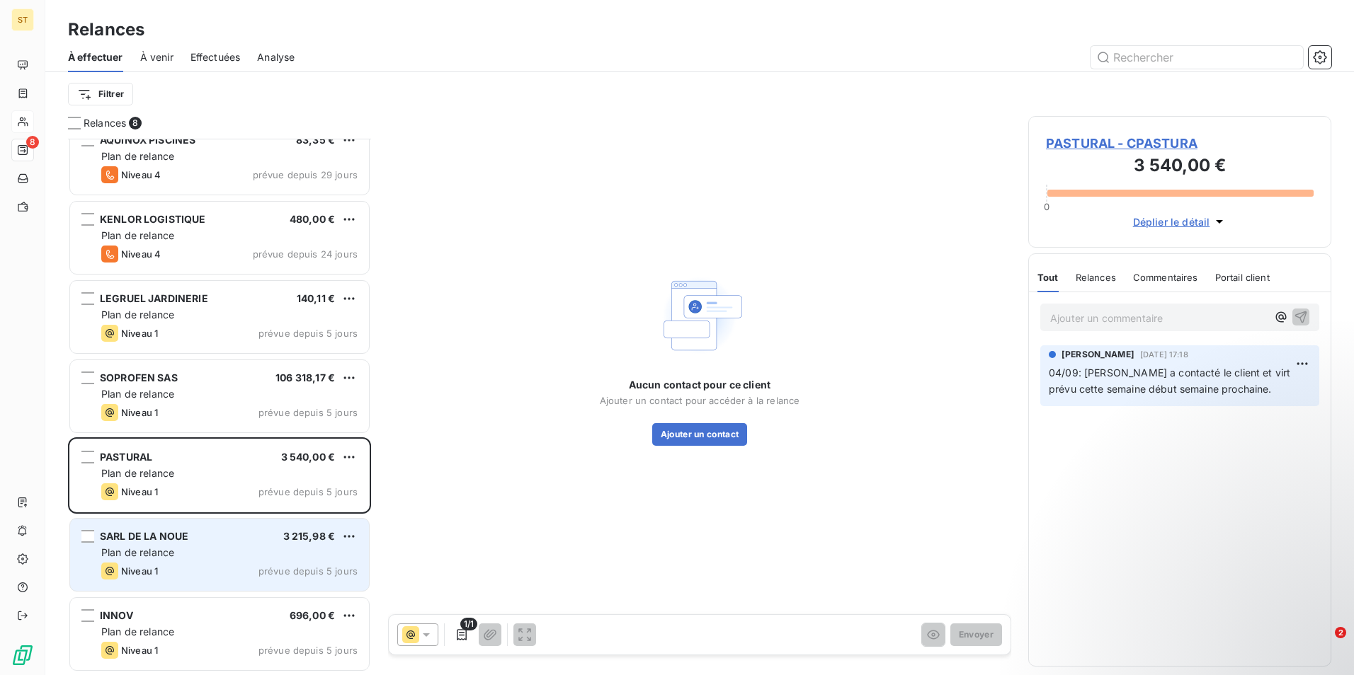
click at [215, 554] on div "Plan de relance" at bounding box center [229, 553] width 256 height 14
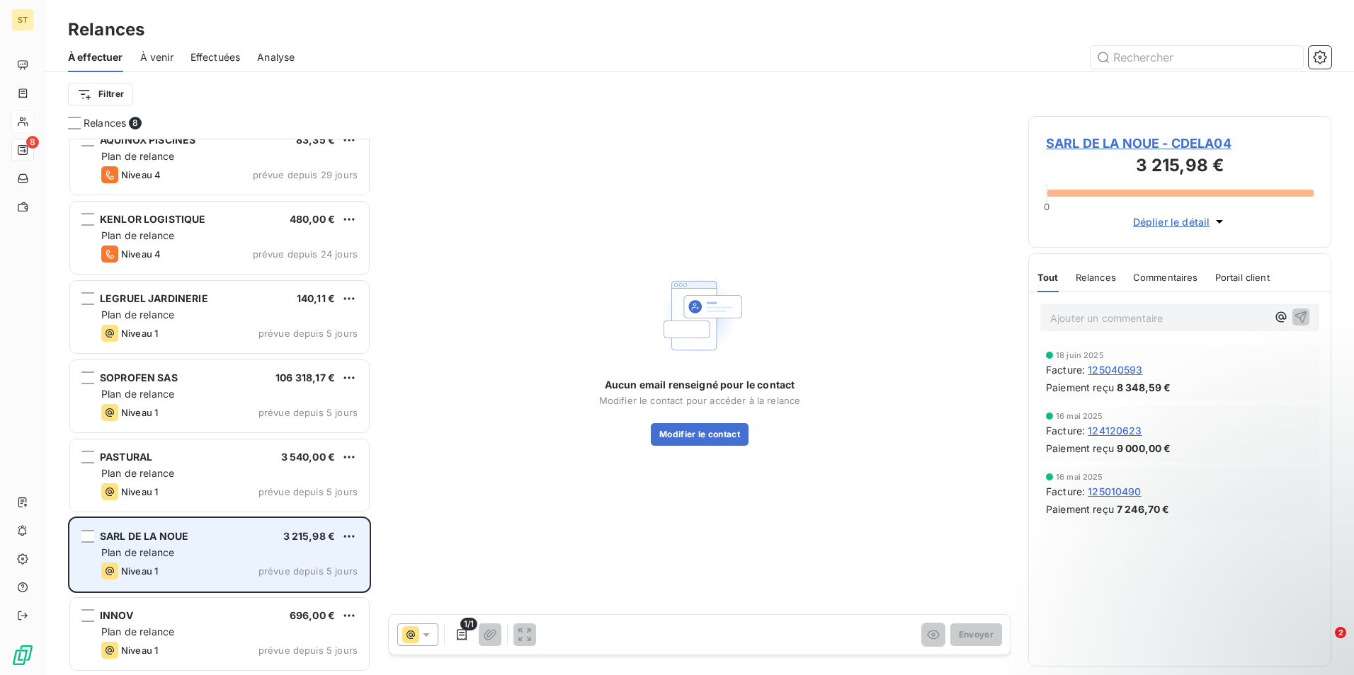
click at [268, 544] on div "SARL DE LA NOUE 3 215,98 € Plan de relance Niveau 1 prévue depuis 5 jours" at bounding box center [219, 555] width 299 height 72
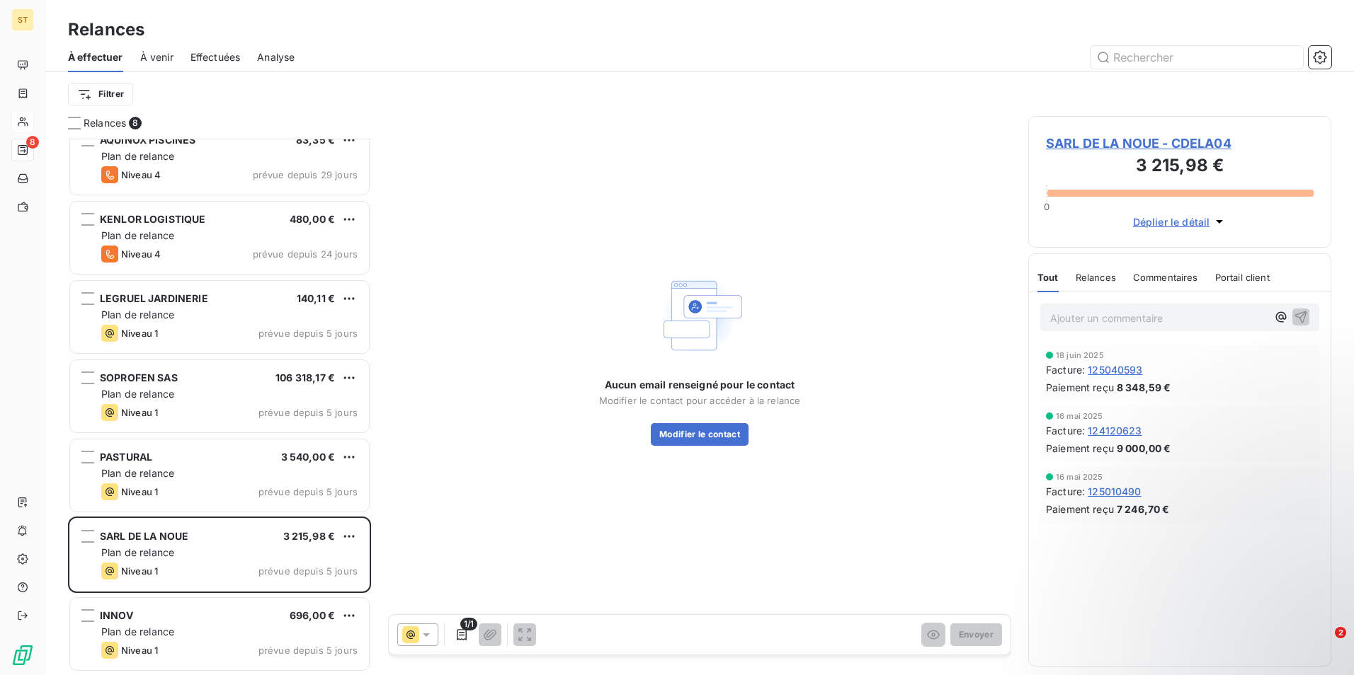
click at [1101, 277] on span "Relances" at bounding box center [1096, 277] width 40 height 11
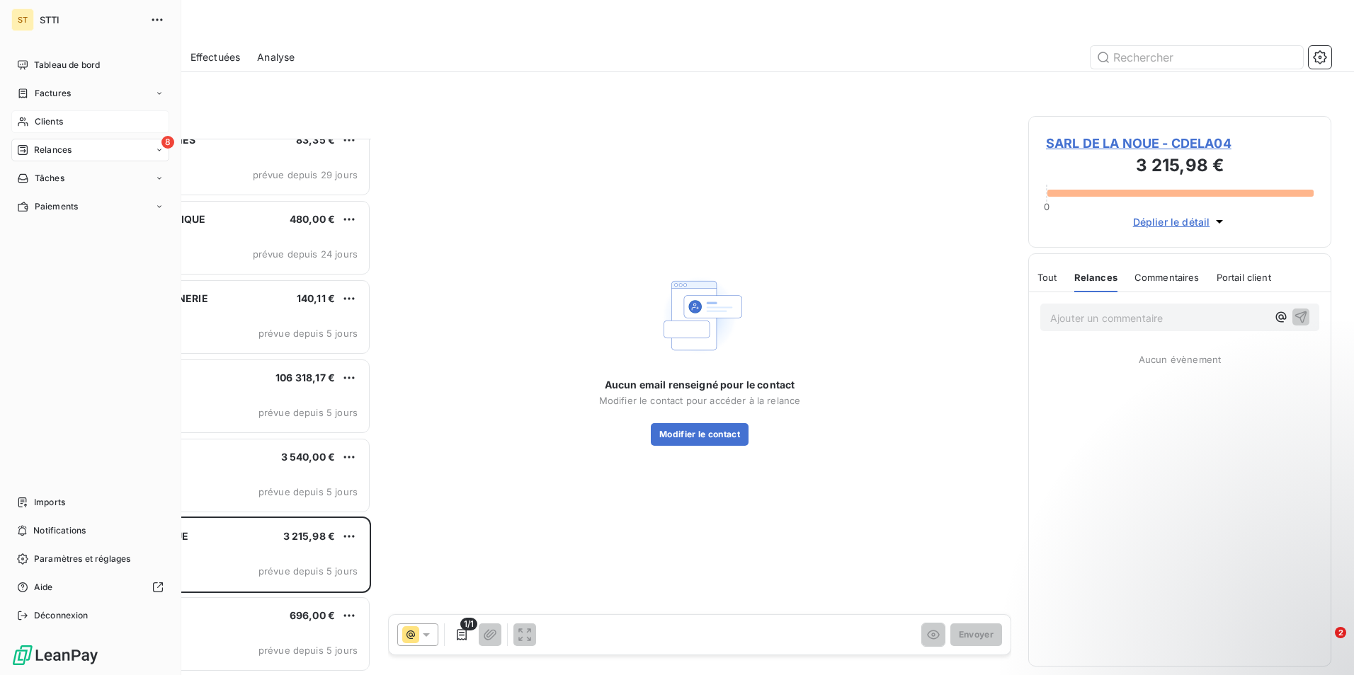
click at [43, 123] on span "Clients" at bounding box center [49, 121] width 28 height 13
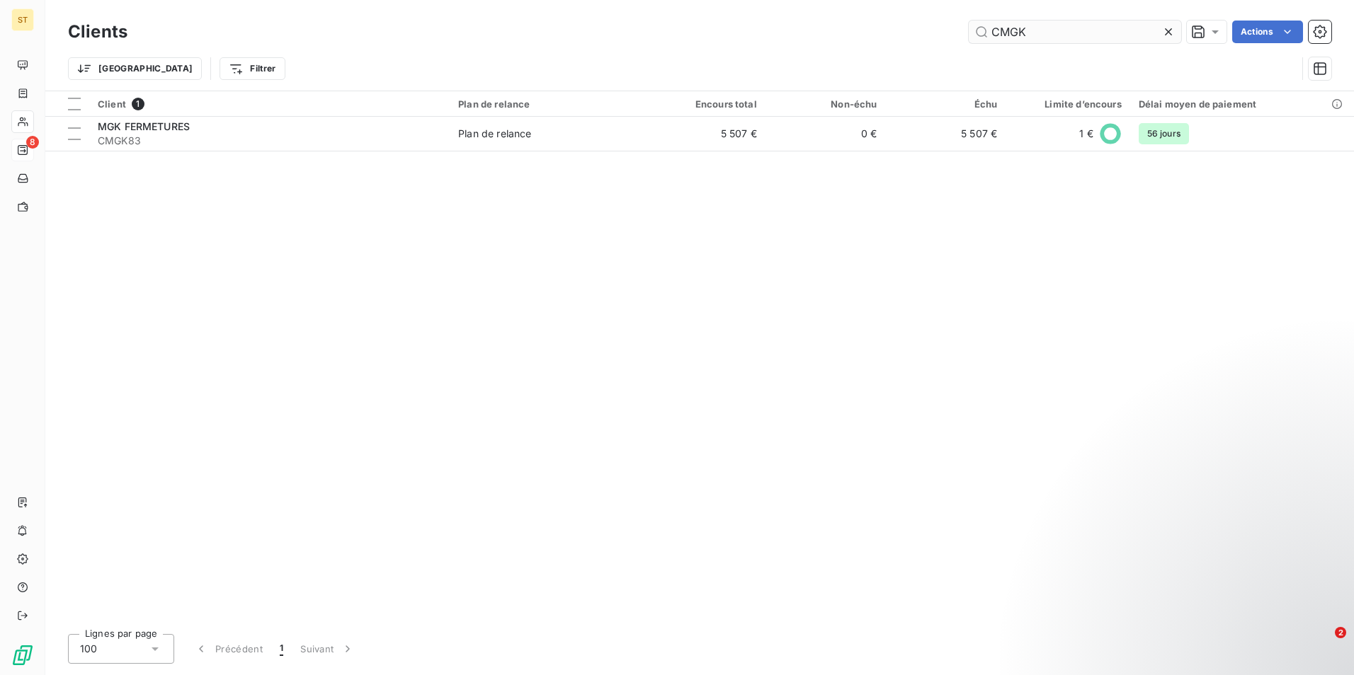
click at [1063, 24] on input "CMGK" at bounding box center [1075, 32] width 212 height 23
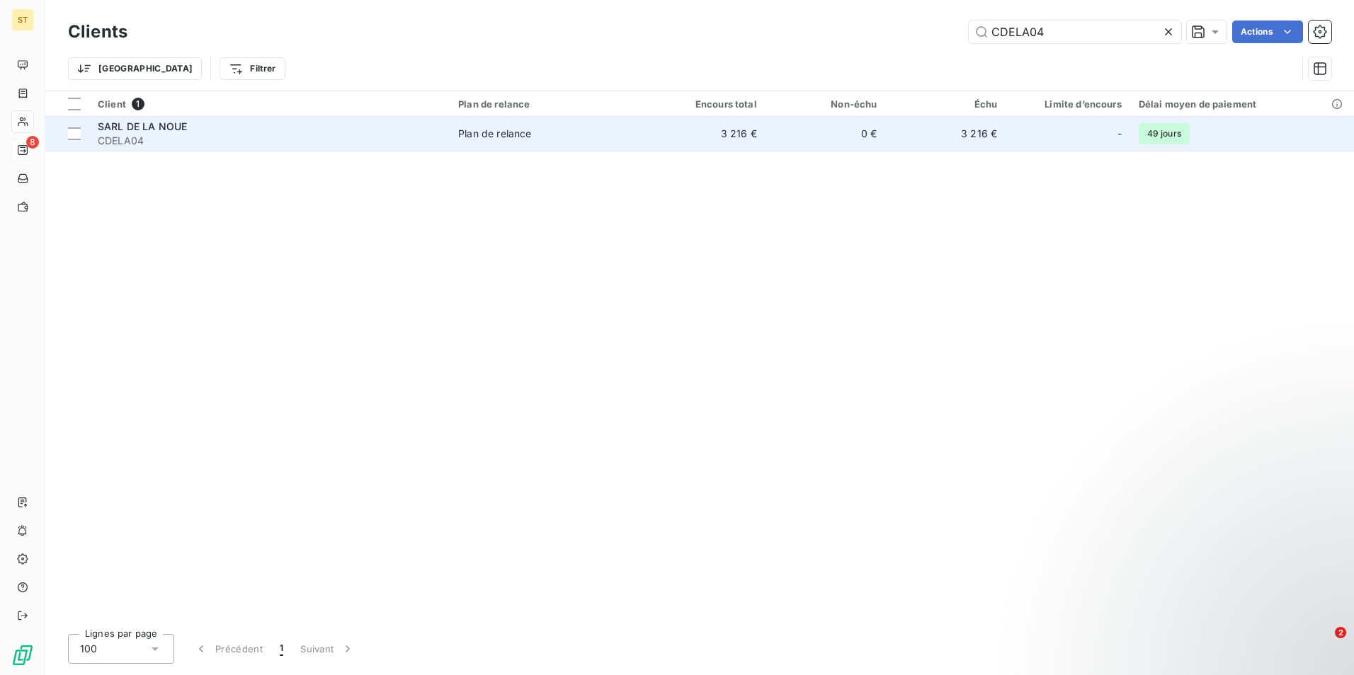
type input "CDELA04"
click at [166, 126] on span "SARL DE LA NOUE" at bounding box center [142, 126] width 89 height 12
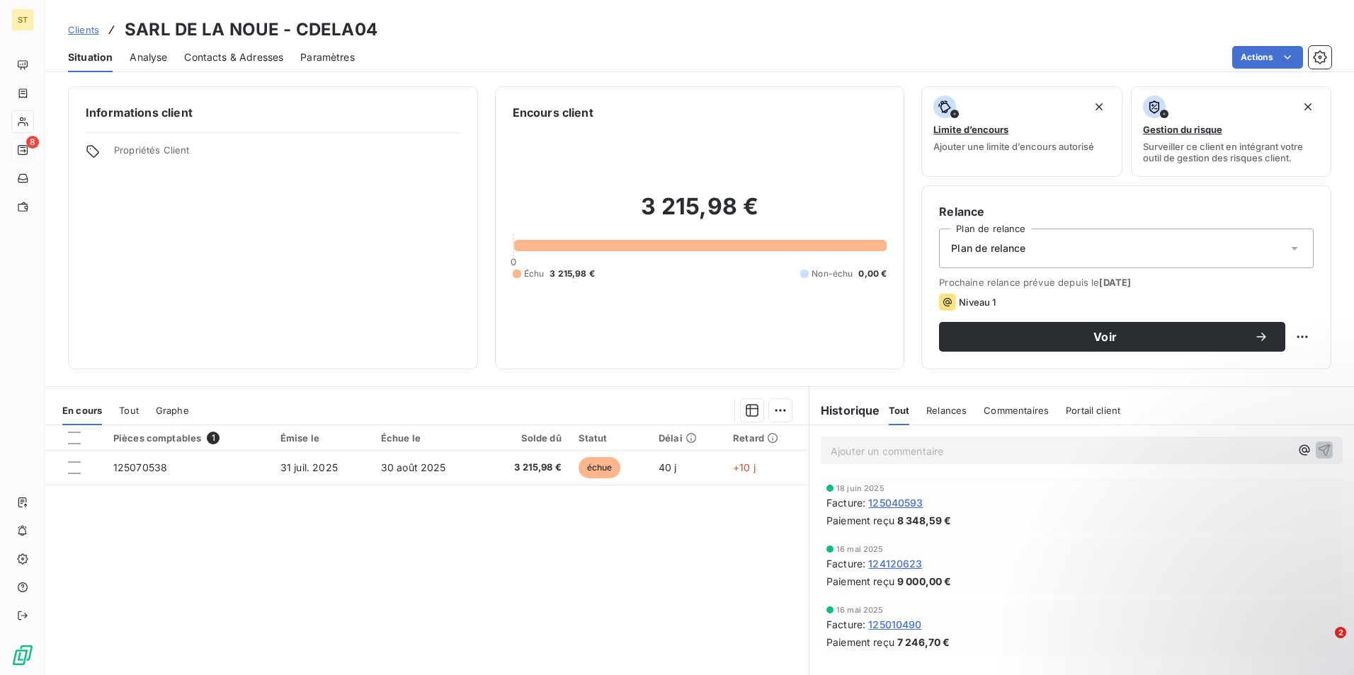
click at [1287, 253] on icon at bounding box center [1294, 248] width 14 height 14
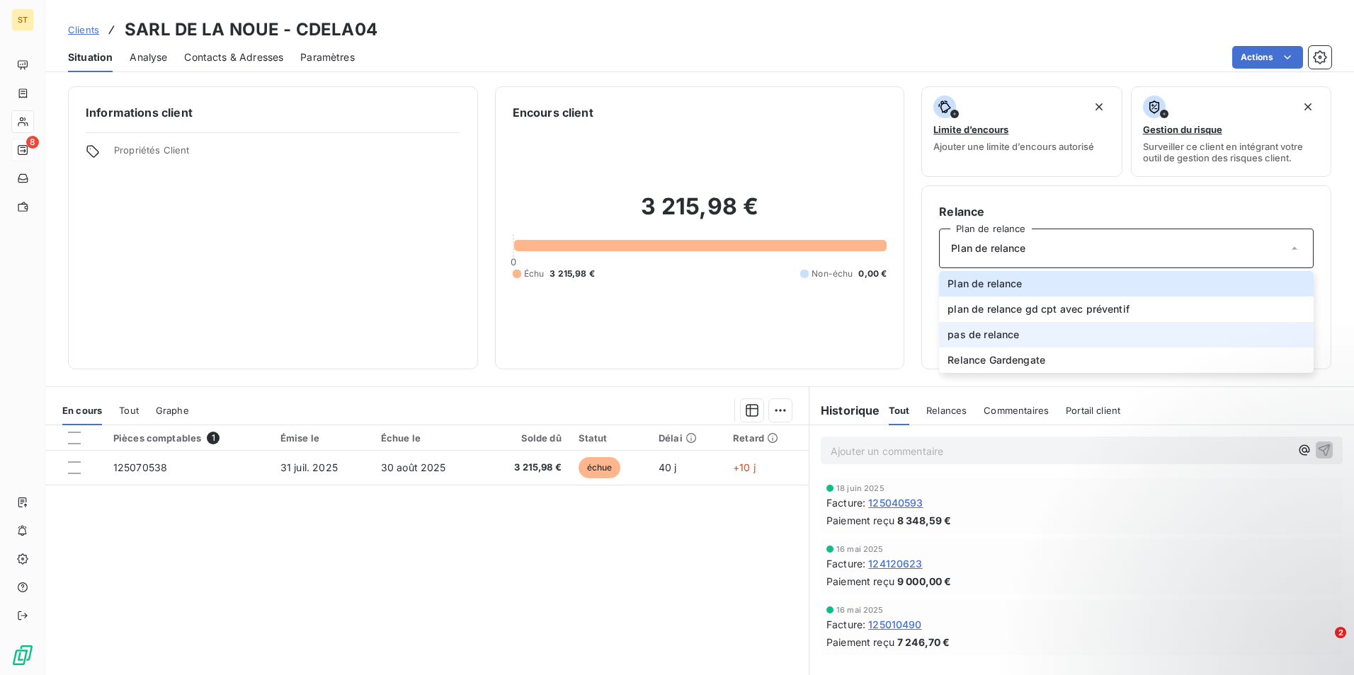
click at [983, 333] on span "pas de relance" at bounding box center [983, 335] width 72 height 14
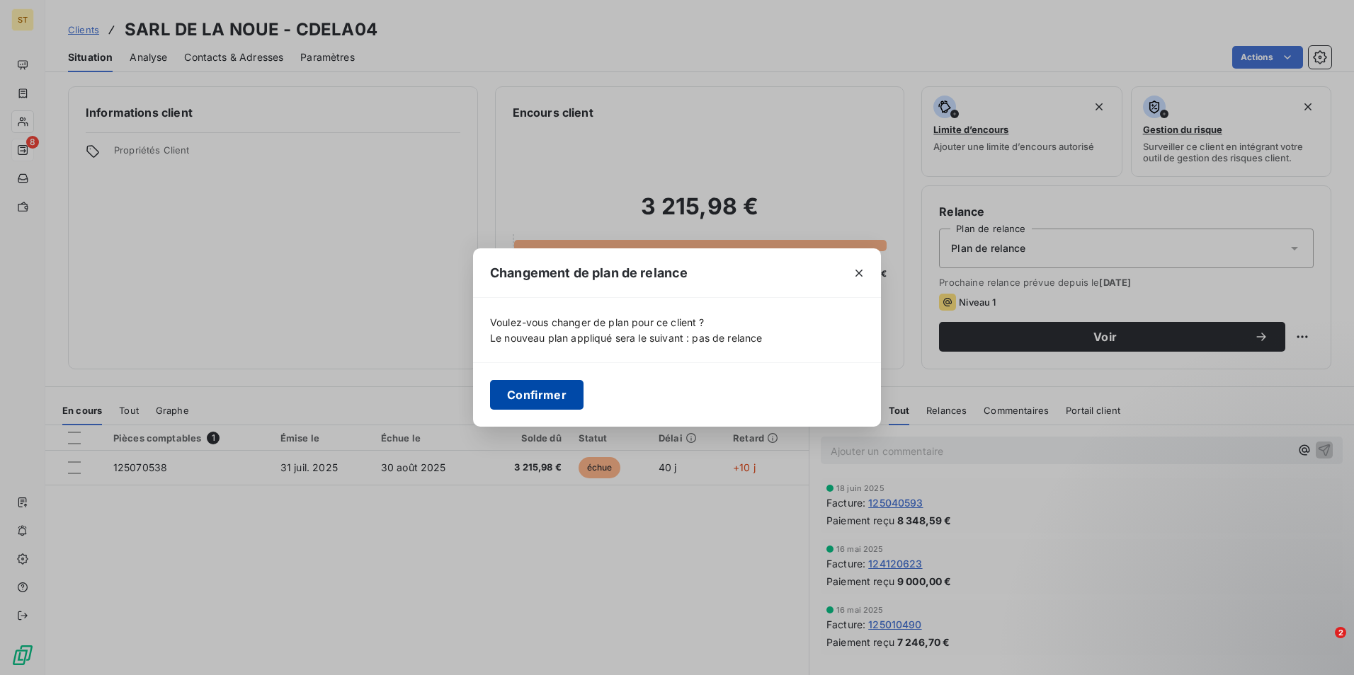
click at [530, 401] on button "Confirmer" at bounding box center [536, 395] width 93 height 30
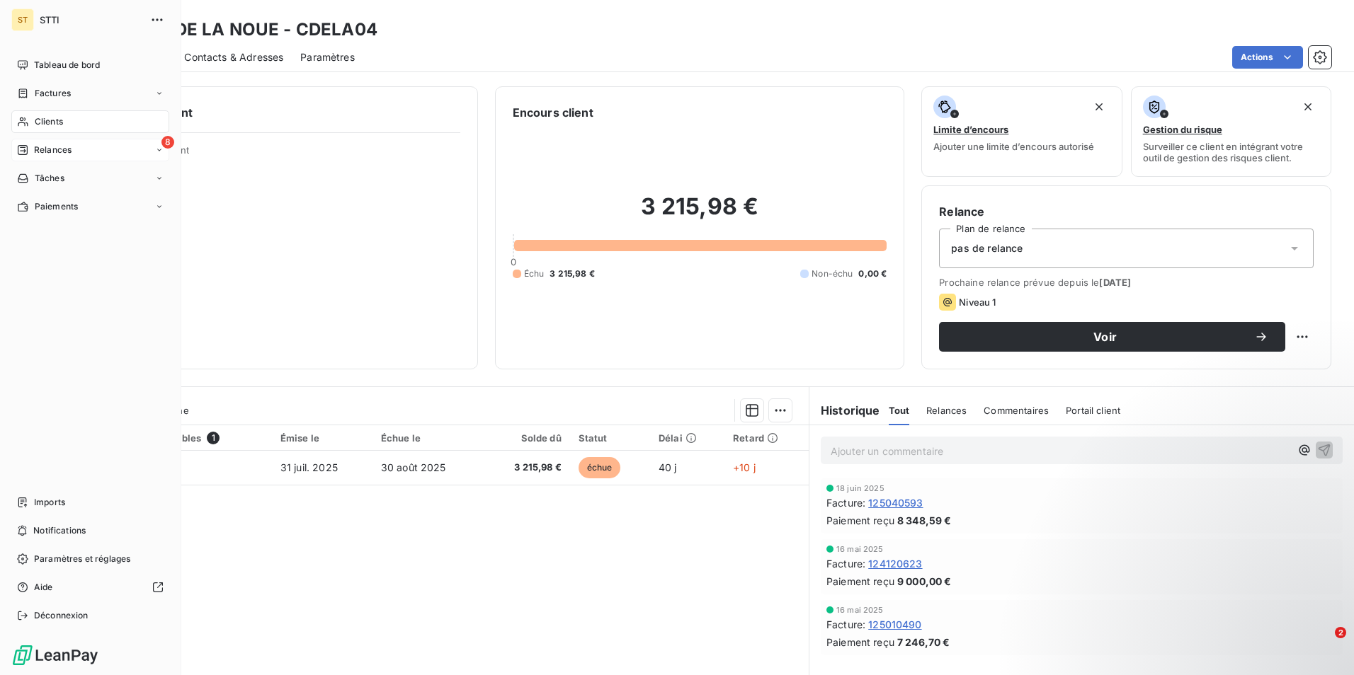
click at [75, 113] on div "Clients" at bounding box center [90, 121] width 158 height 23
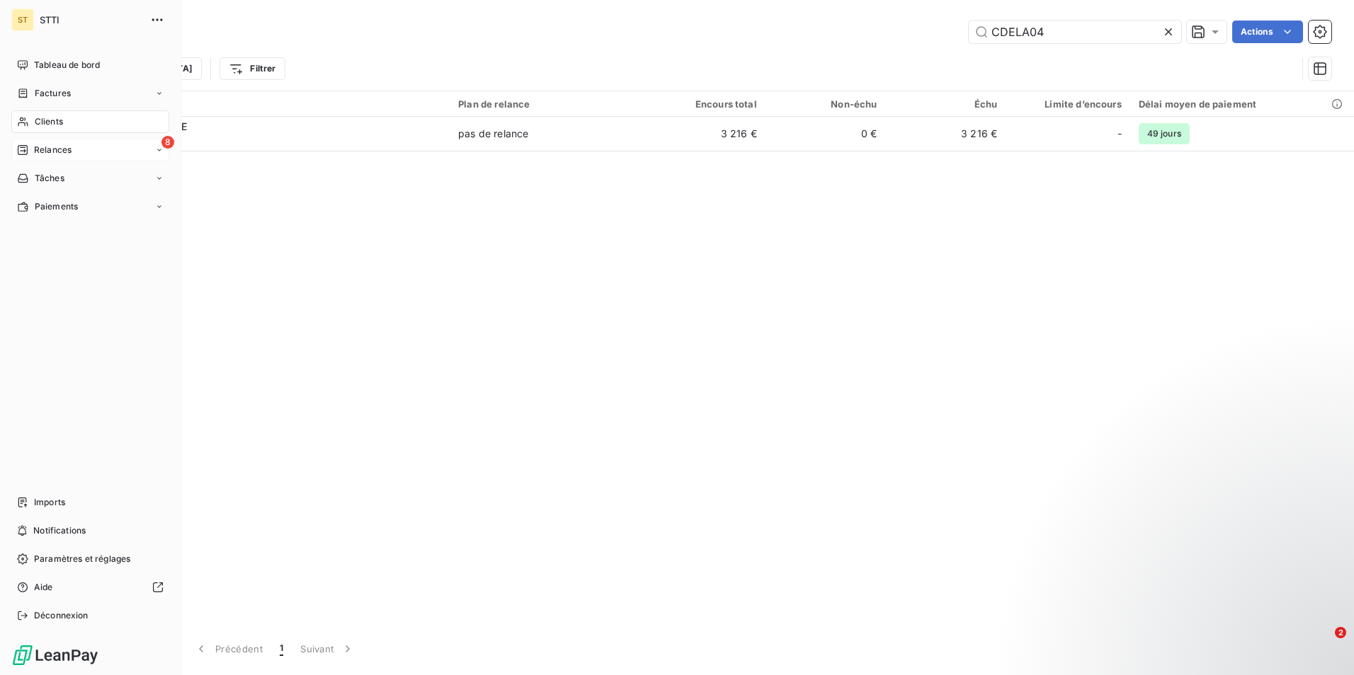
click at [42, 150] on span "Relances" at bounding box center [53, 150] width 38 height 13
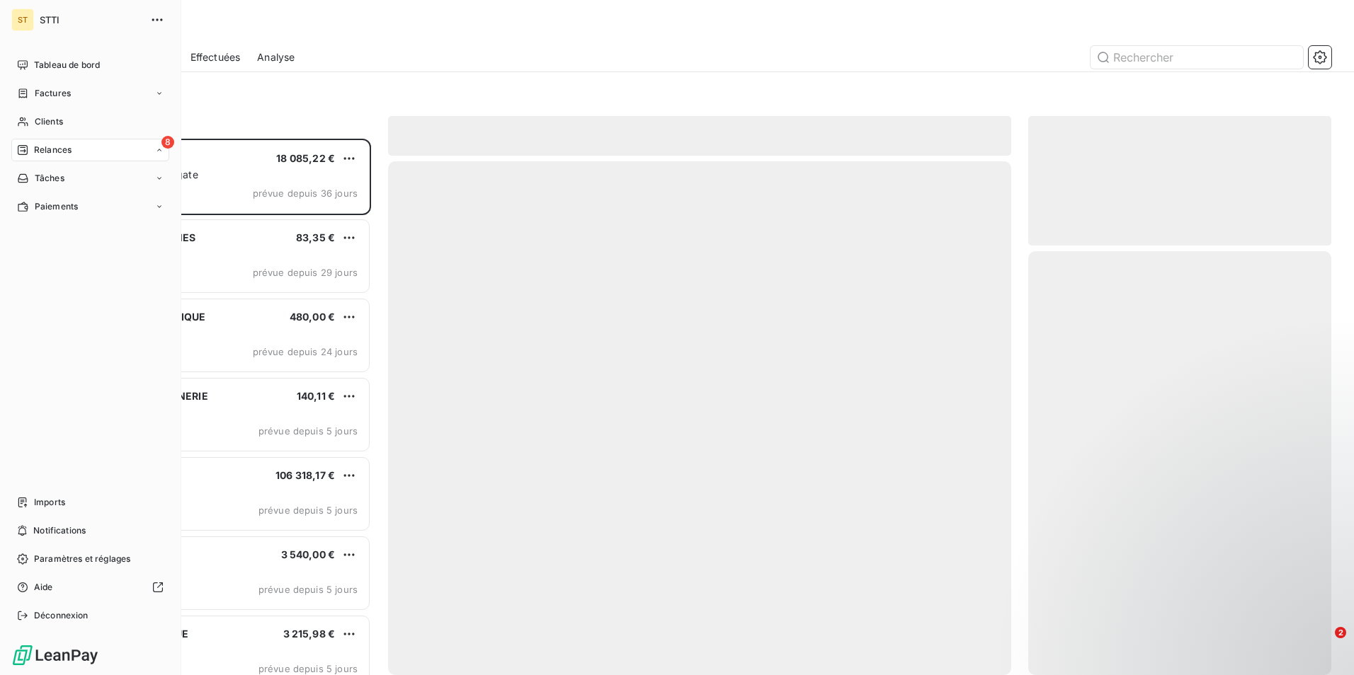
scroll to position [526, 292]
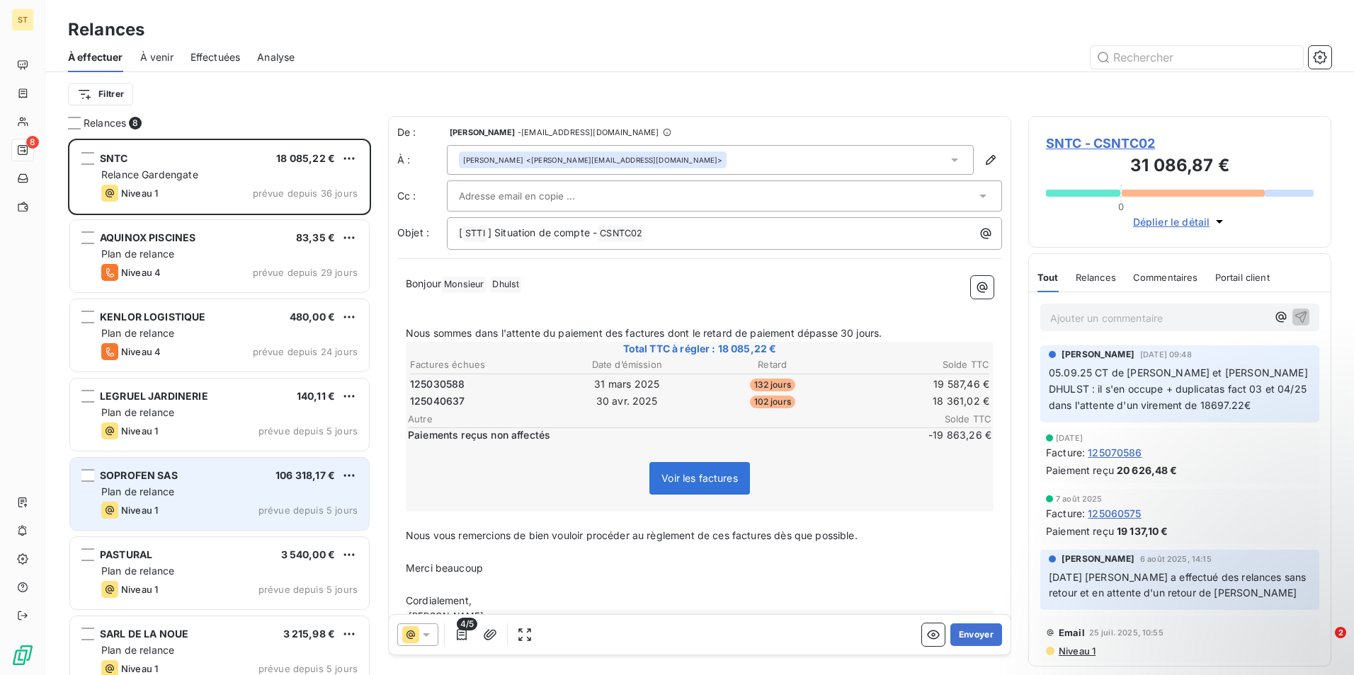
click at [152, 509] on span "Niveau 1" at bounding box center [139, 510] width 37 height 11
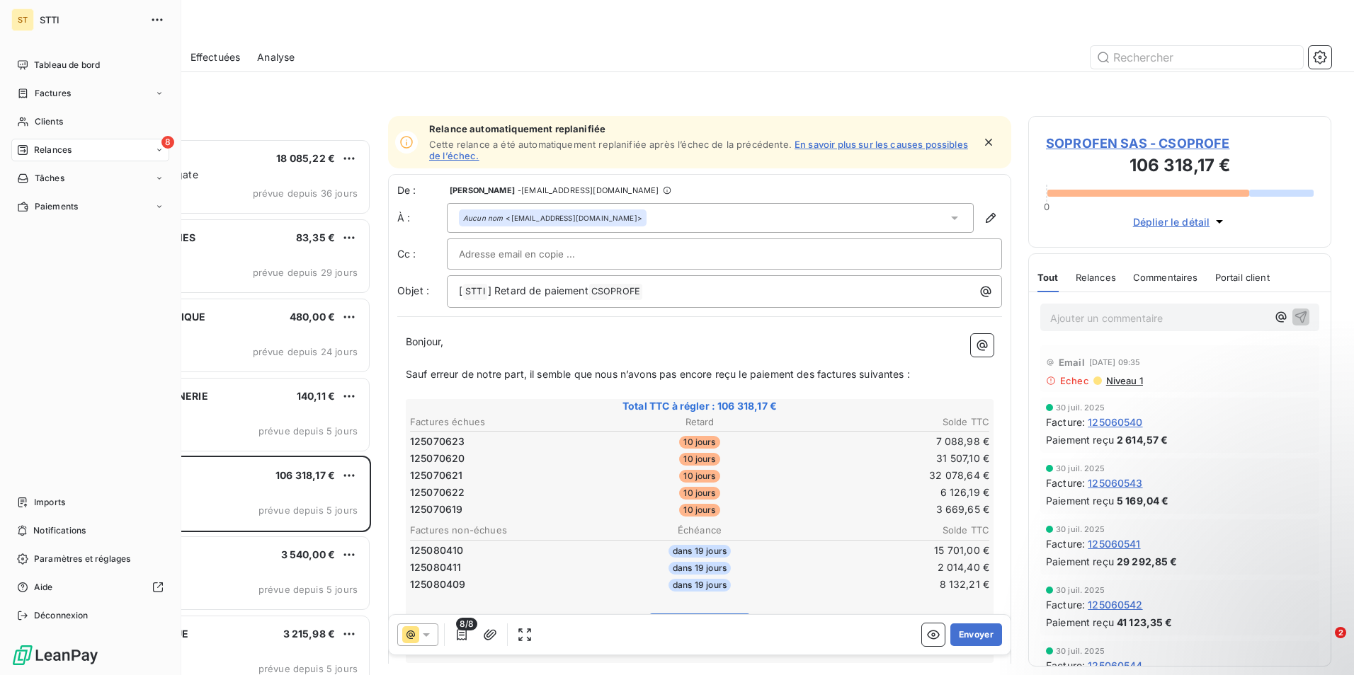
click at [33, 149] on div "Relances" at bounding box center [44, 150] width 55 height 13
click at [47, 64] on span "Tableau de bord" at bounding box center [67, 65] width 66 height 13
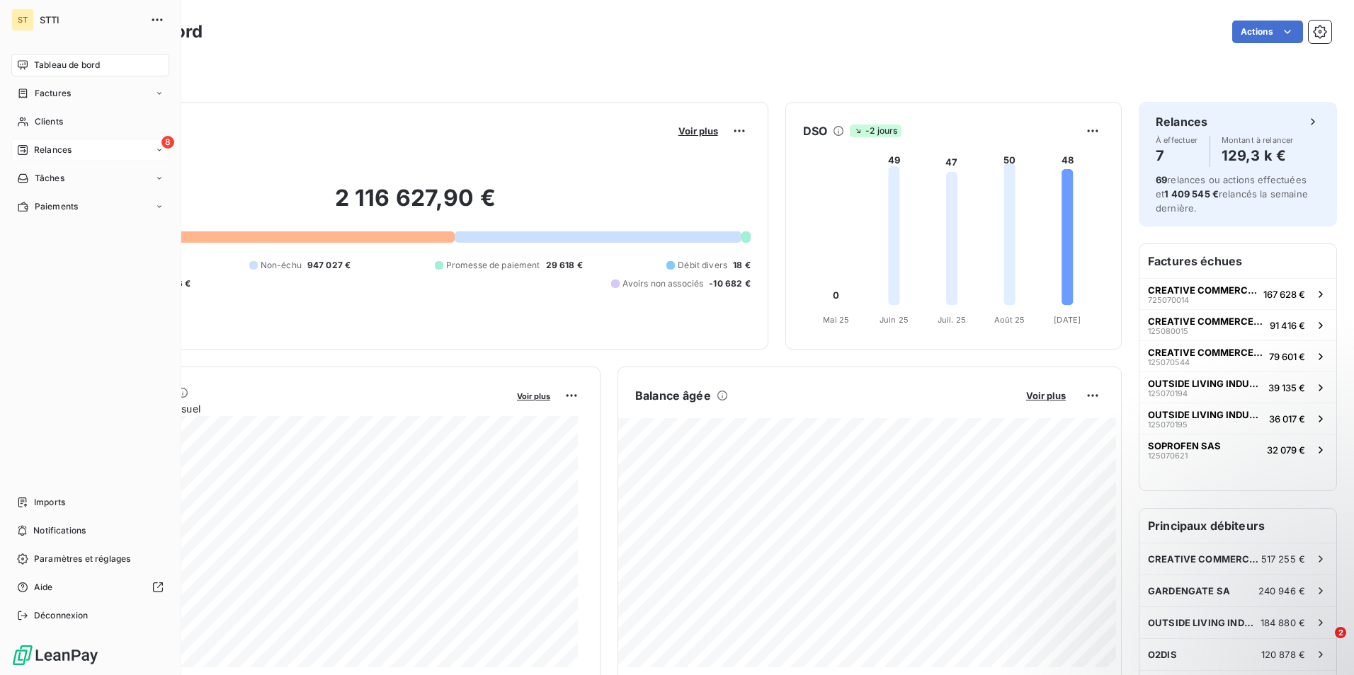
click at [41, 144] on span "Relances" at bounding box center [53, 150] width 38 height 13
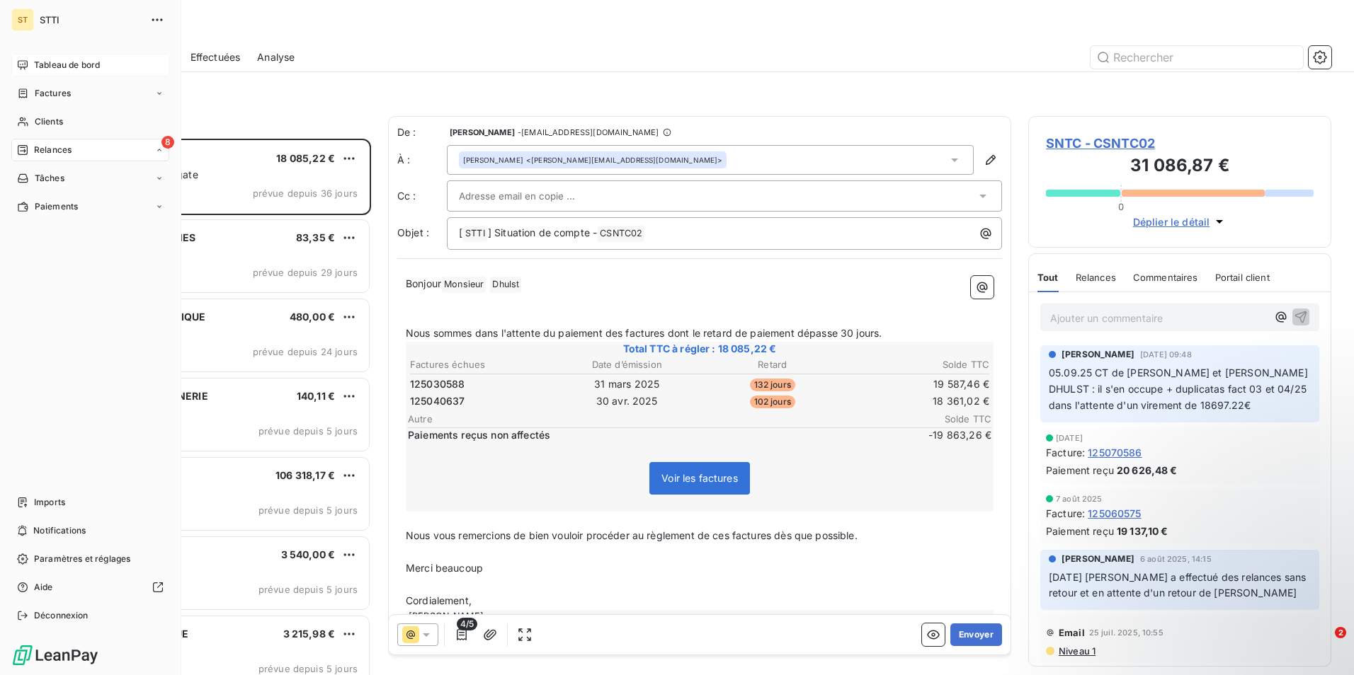
scroll to position [526, 292]
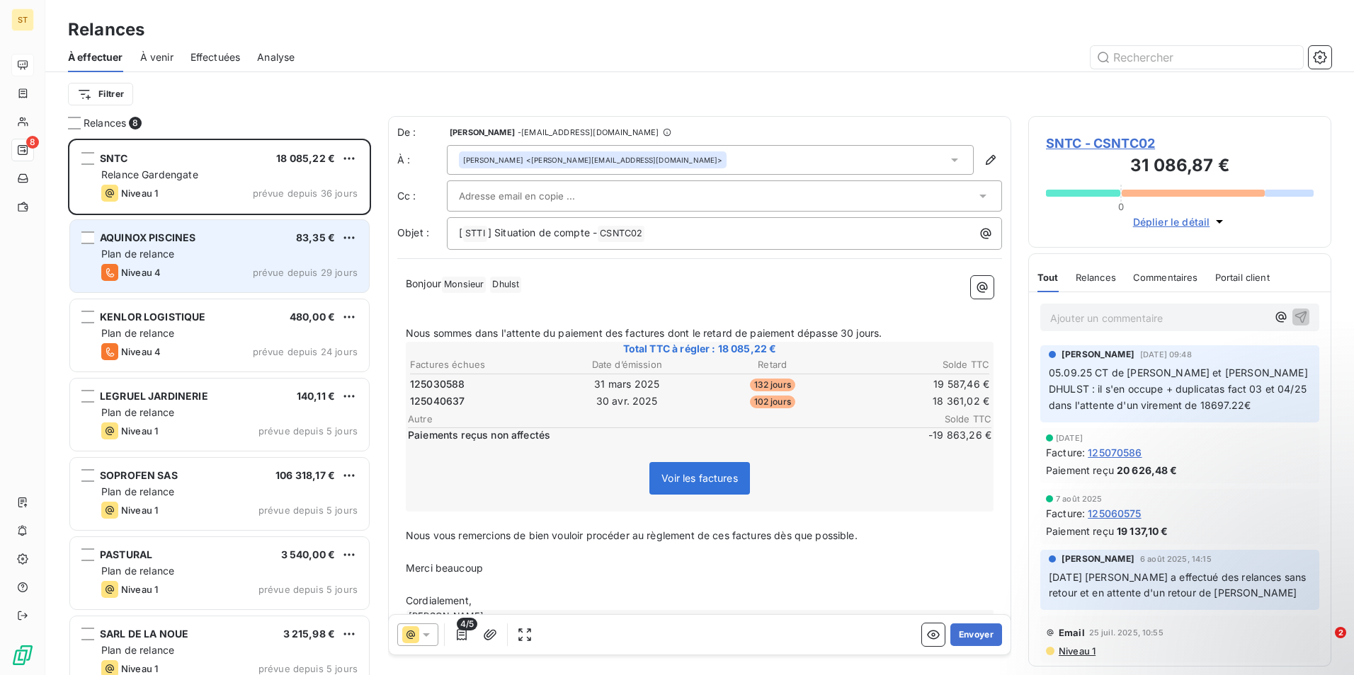
click at [171, 243] on span "AQUINOX PISCINES" at bounding box center [148, 238] width 96 height 12
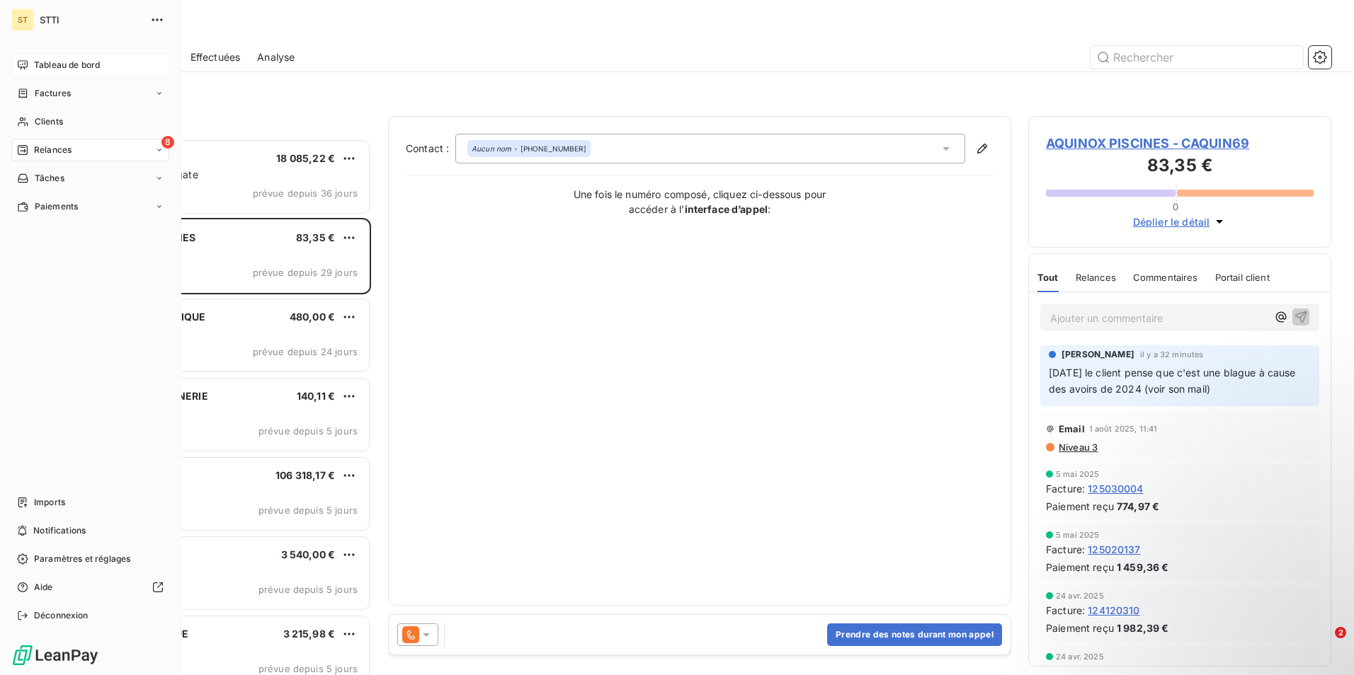
click at [64, 60] on span "Tableau de bord" at bounding box center [67, 65] width 66 height 13
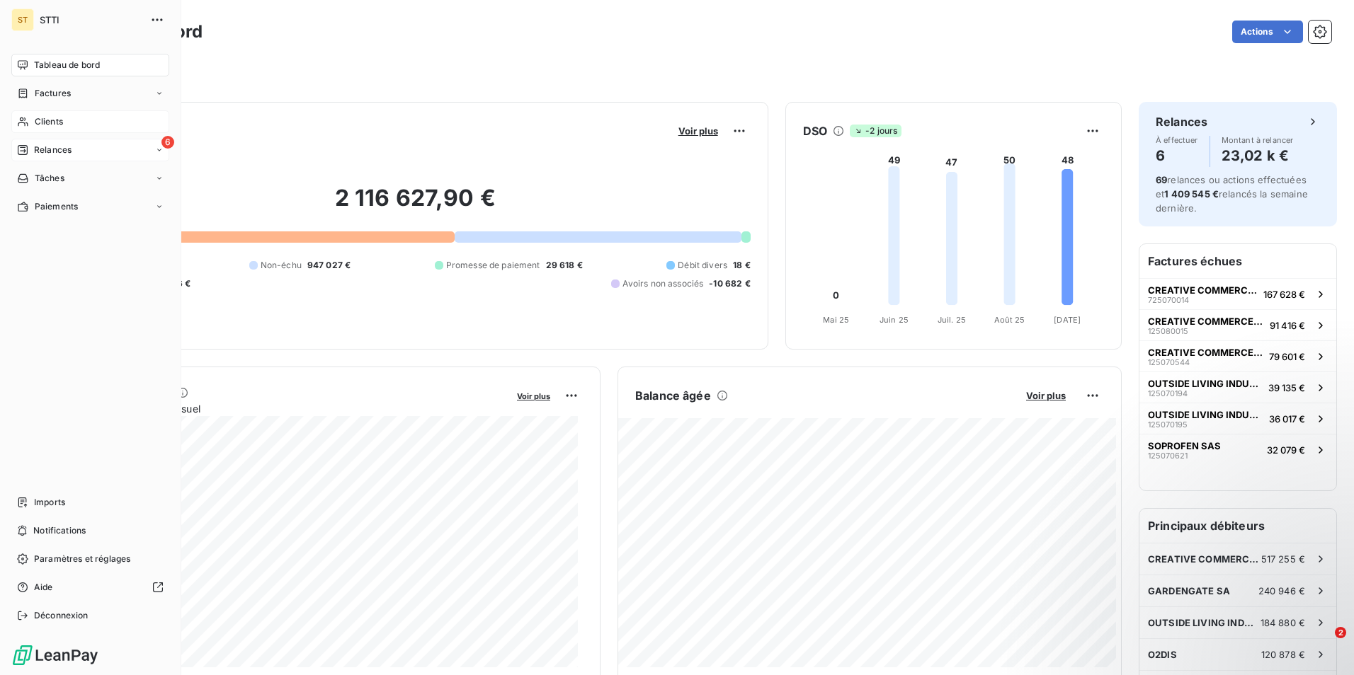
click at [39, 123] on span "Clients" at bounding box center [49, 121] width 28 height 13
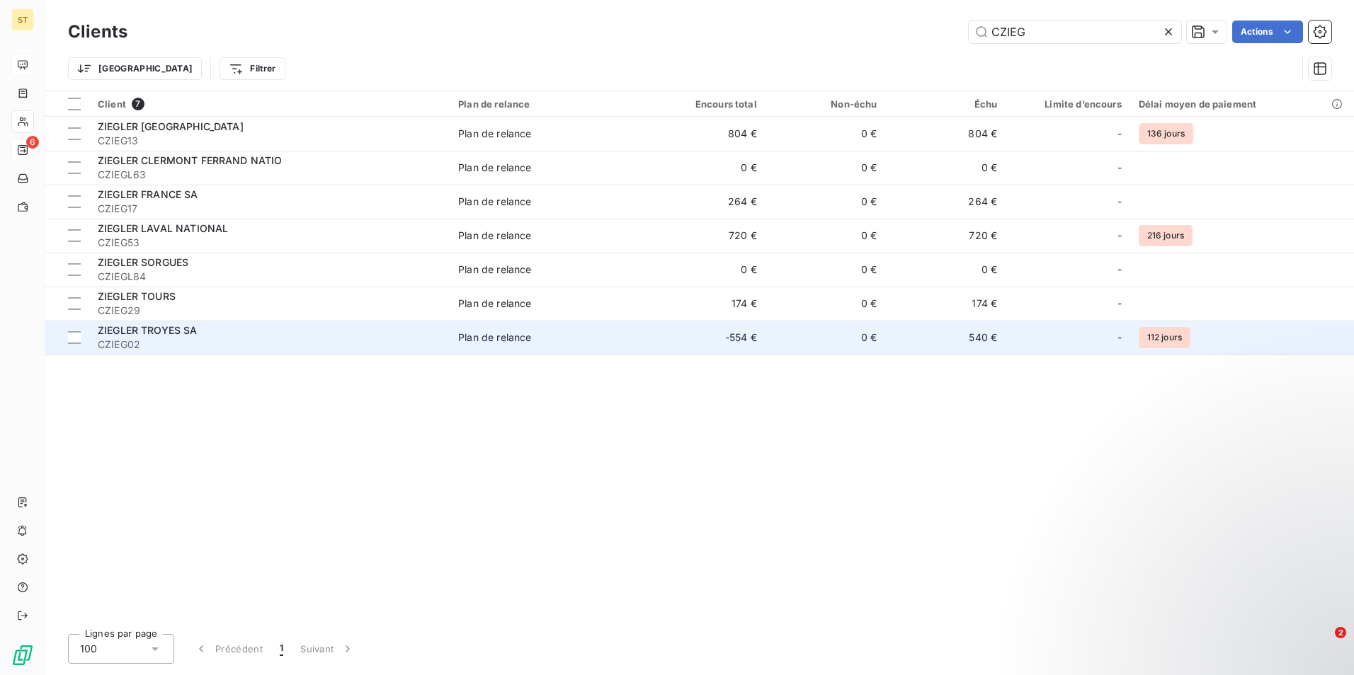
type input "CZIEG"
click at [176, 336] on span "ZIEGLER TROYES SA" at bounding box center [148, 330] width 100 height 12
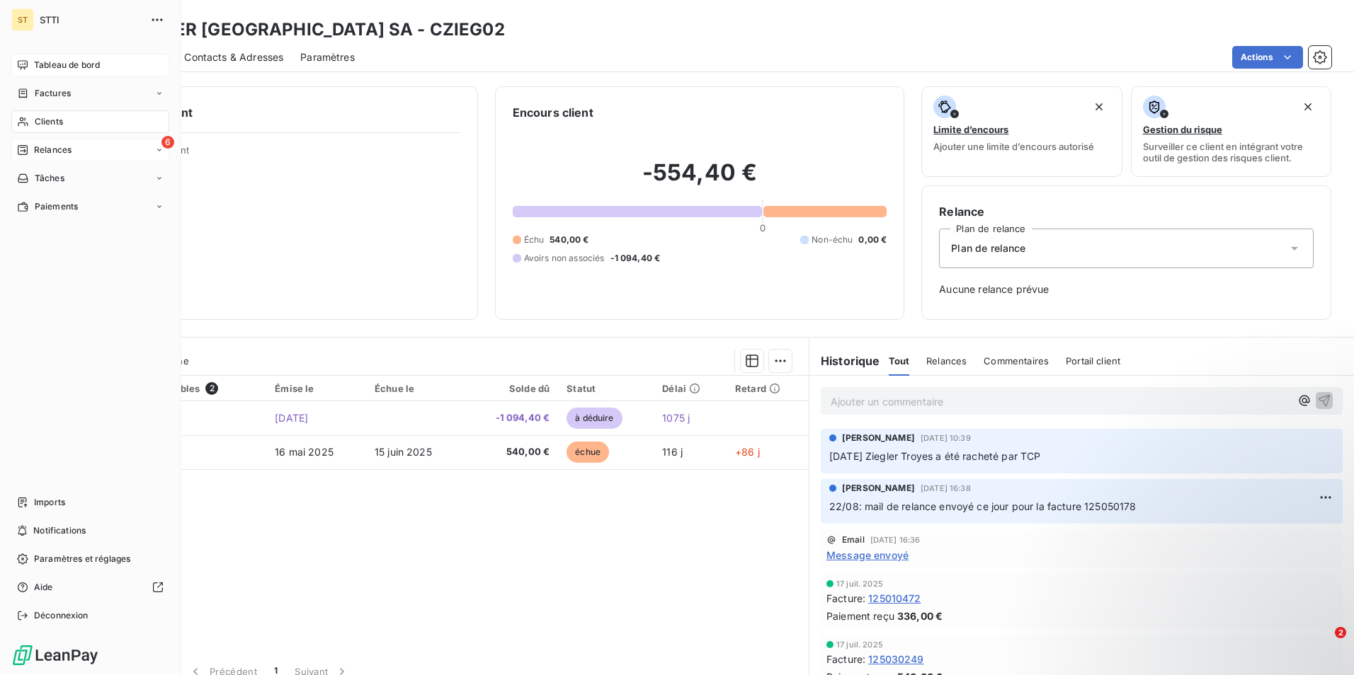
drag, startPoint x: 57, startPoint y: 118, endPoint x: 145, endPoint y: 118, distance: 87.8
click at [57, 118] on span "Clients" at bounding box center [49, 121] width 28 height 13
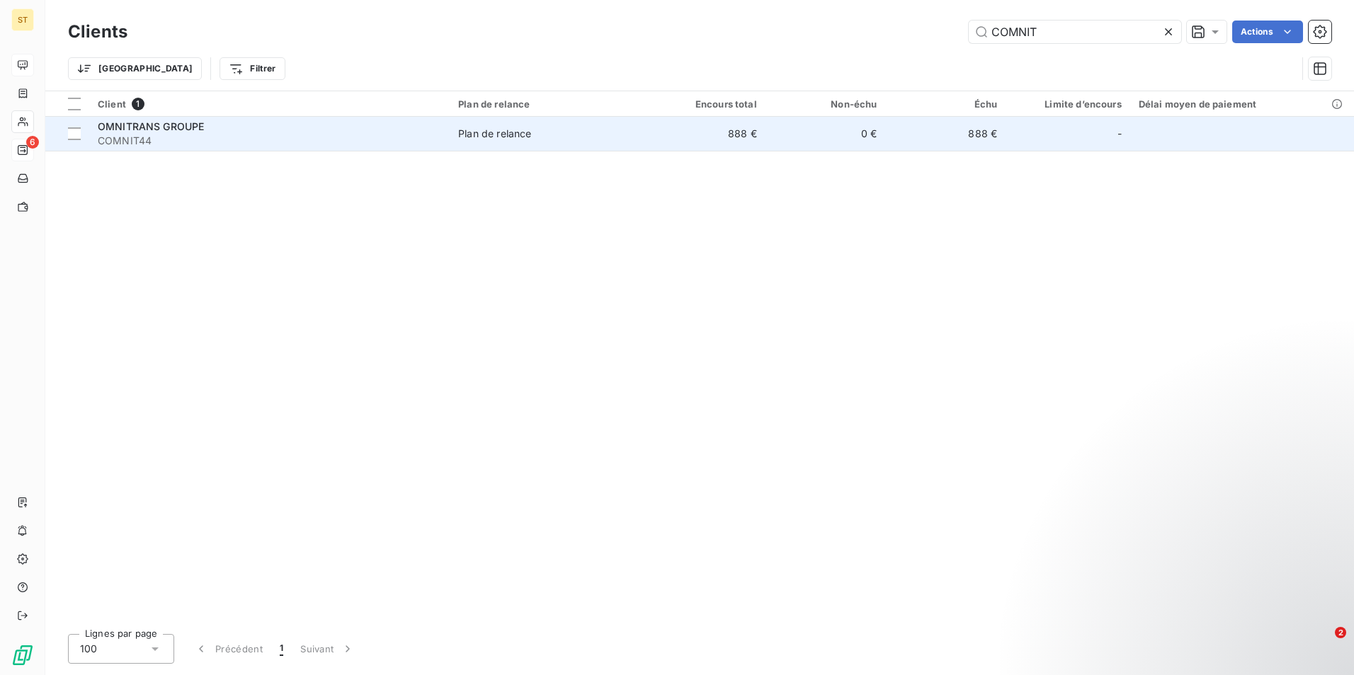
type input "COMNIT"
click at [215, 134] on span "COMNIT44" at bounding box center [269, 141] width 343 height 14
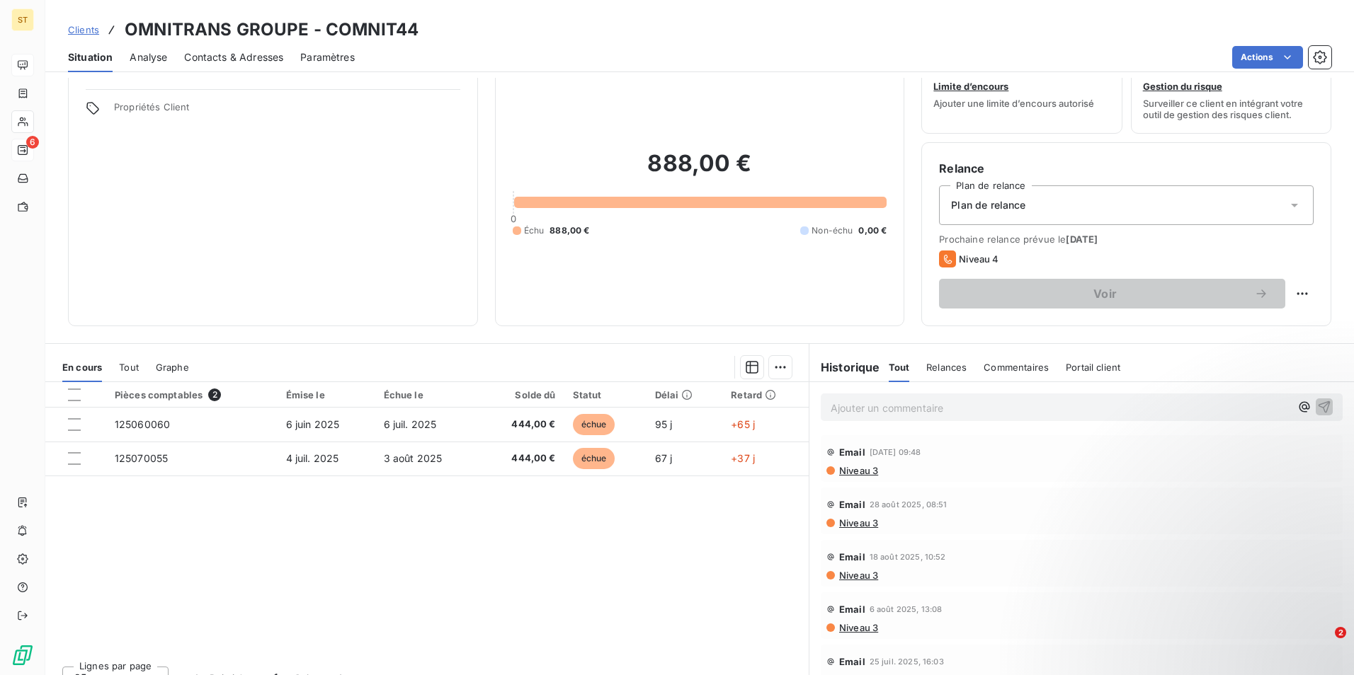
scroll to position [65, 0]
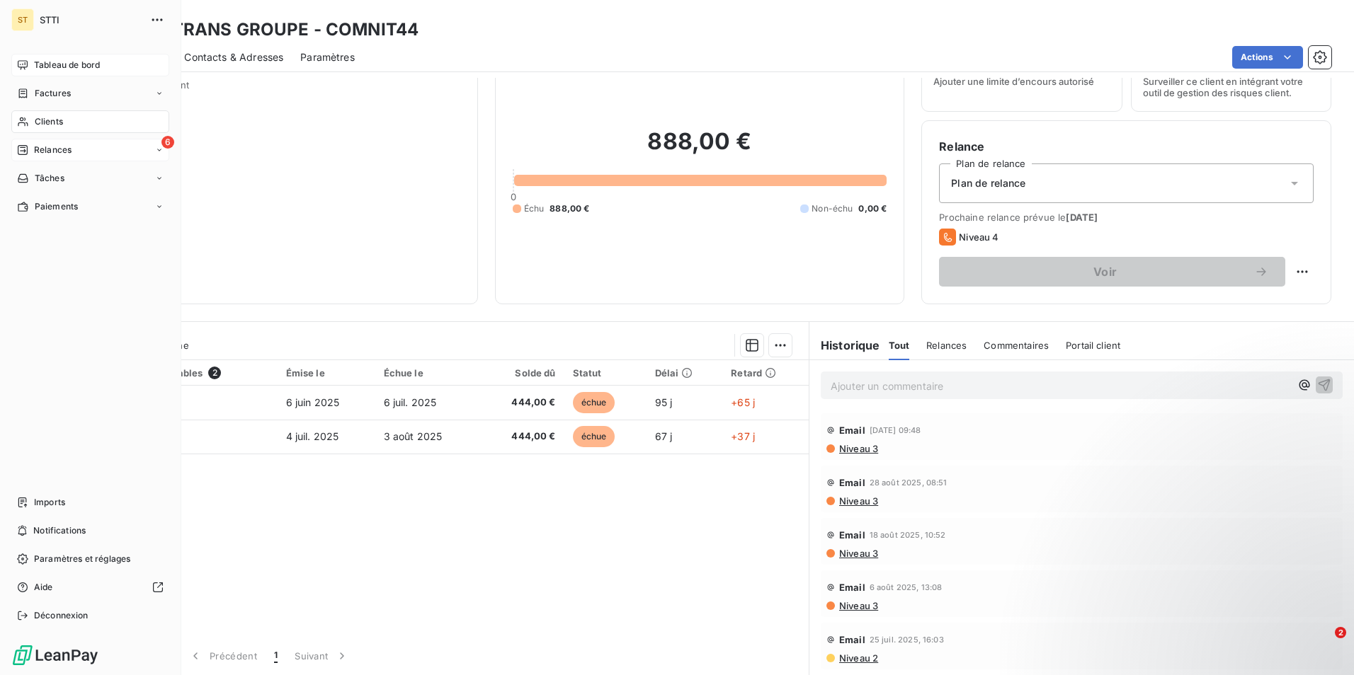
click at [60, 125] on span "Clients" at bounding box center [49, 121] width 28 height 13
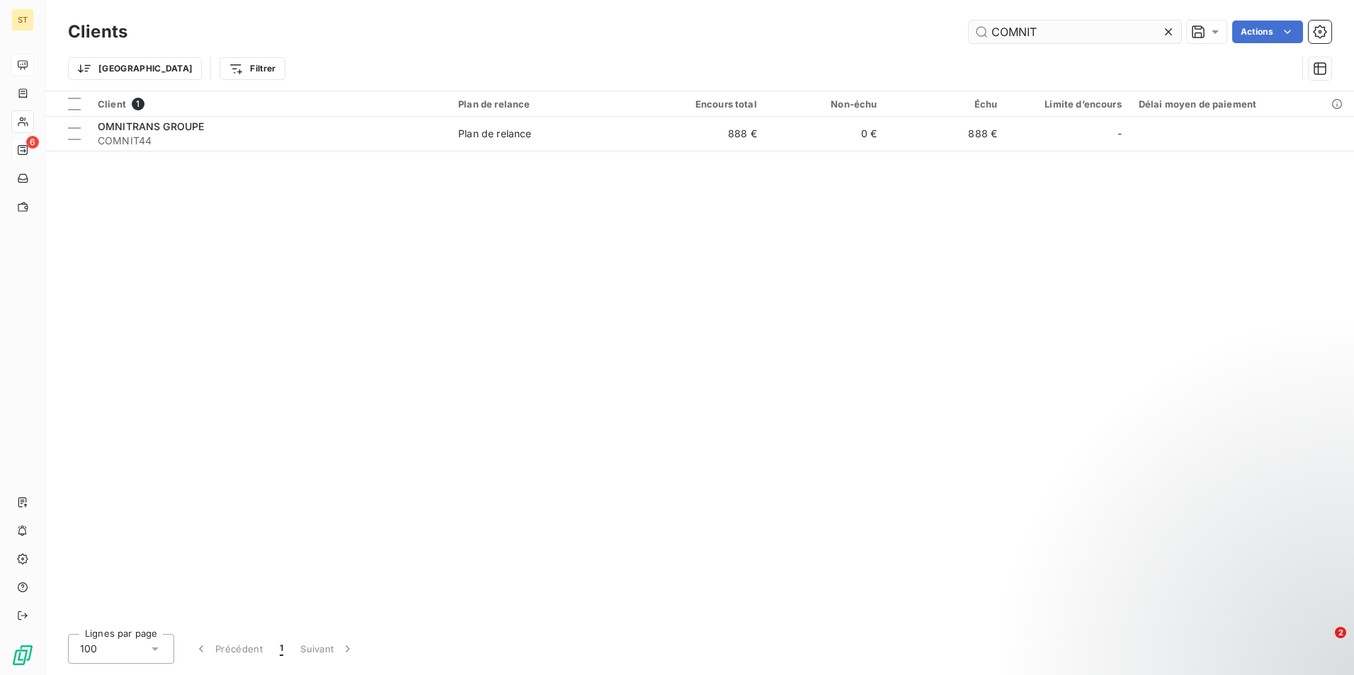
click at [1044, 34] on input "COMNIT" at bounding box center [1075, 32] width 212 height 23
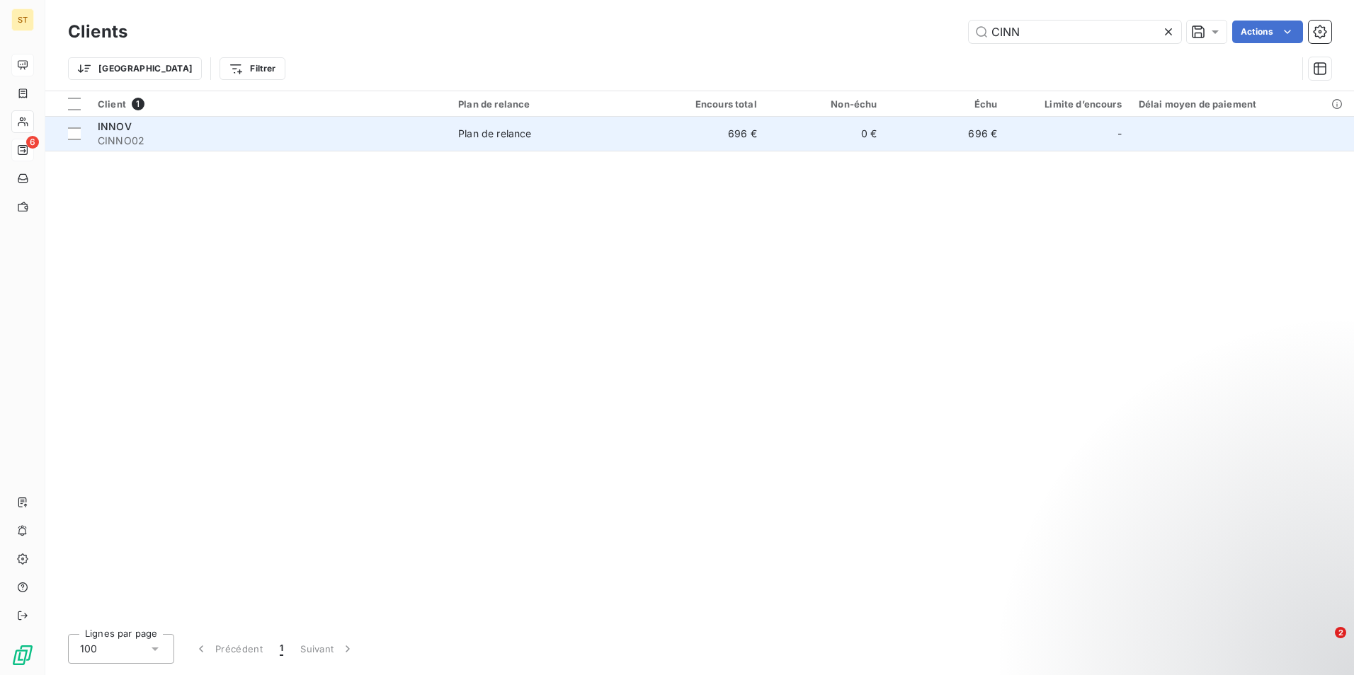
type input "CINN"
click at [430, 132] on div "INNOV" at bounding box center [269, 127] width 343 height 14
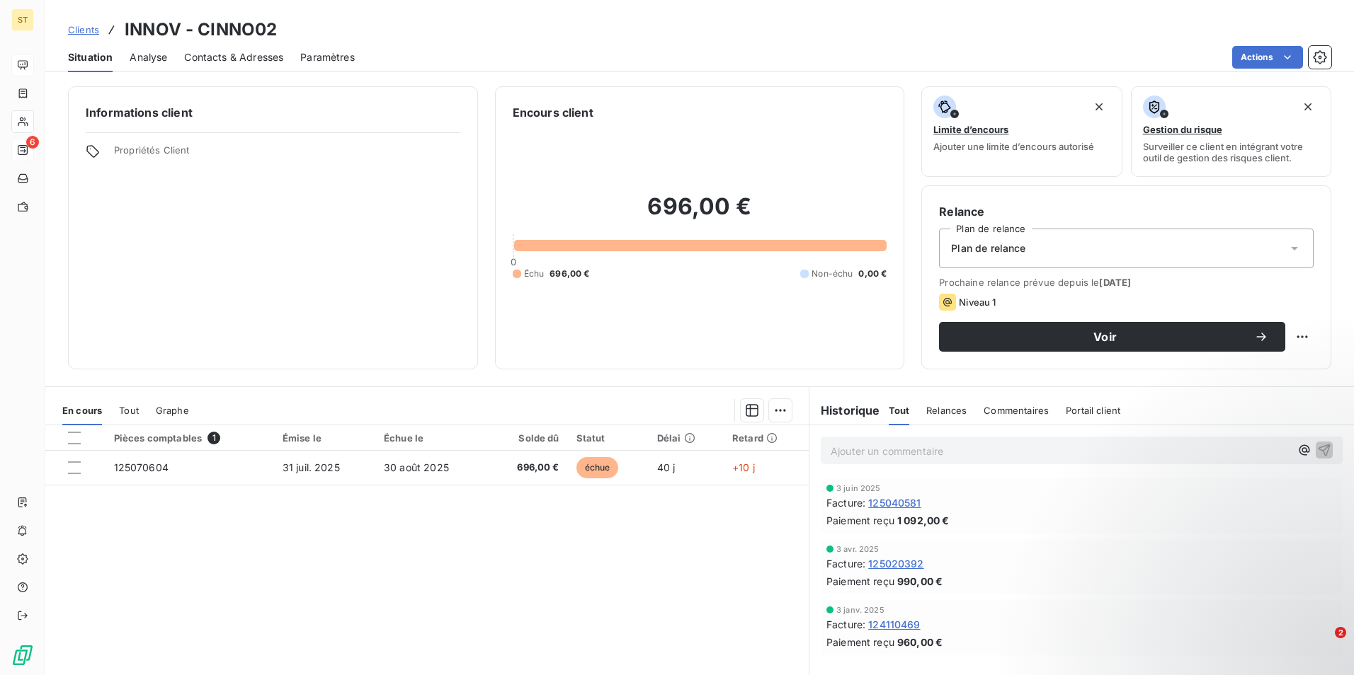
click at [557, 24] on div "Clients INNOV - CINNO02" at bounding box center [699, 29] width 1308 height 25
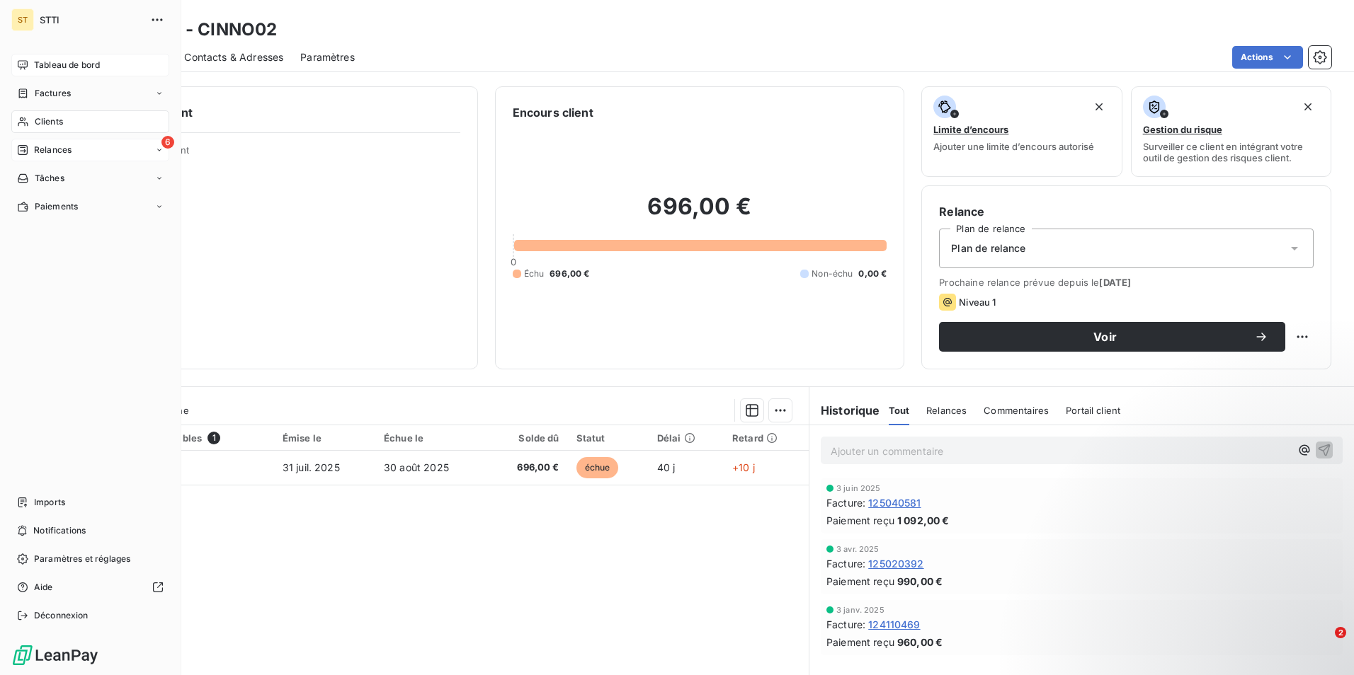
click at [57, 121] on span "Clients" at bounding box center [49, 121] width 28 height 13
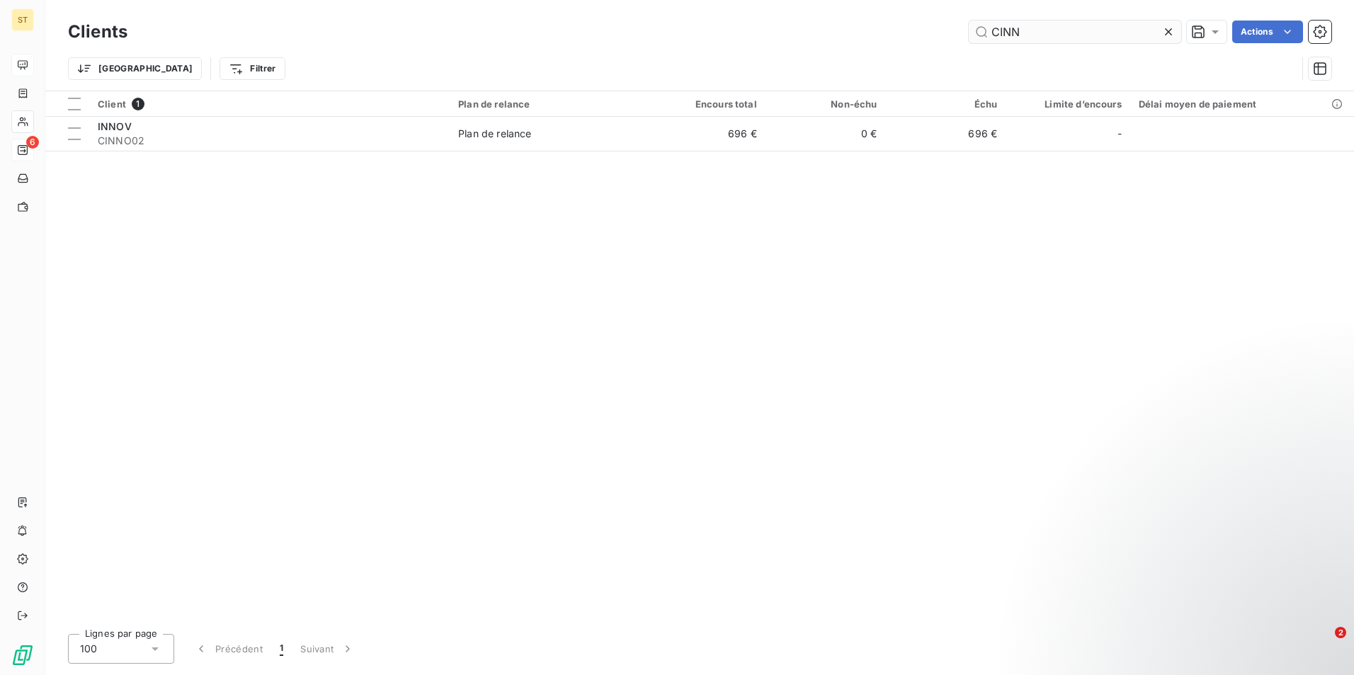
click at [1044, 41] on input "CINN" at bounding box center [1075, 32] width 212 height 23
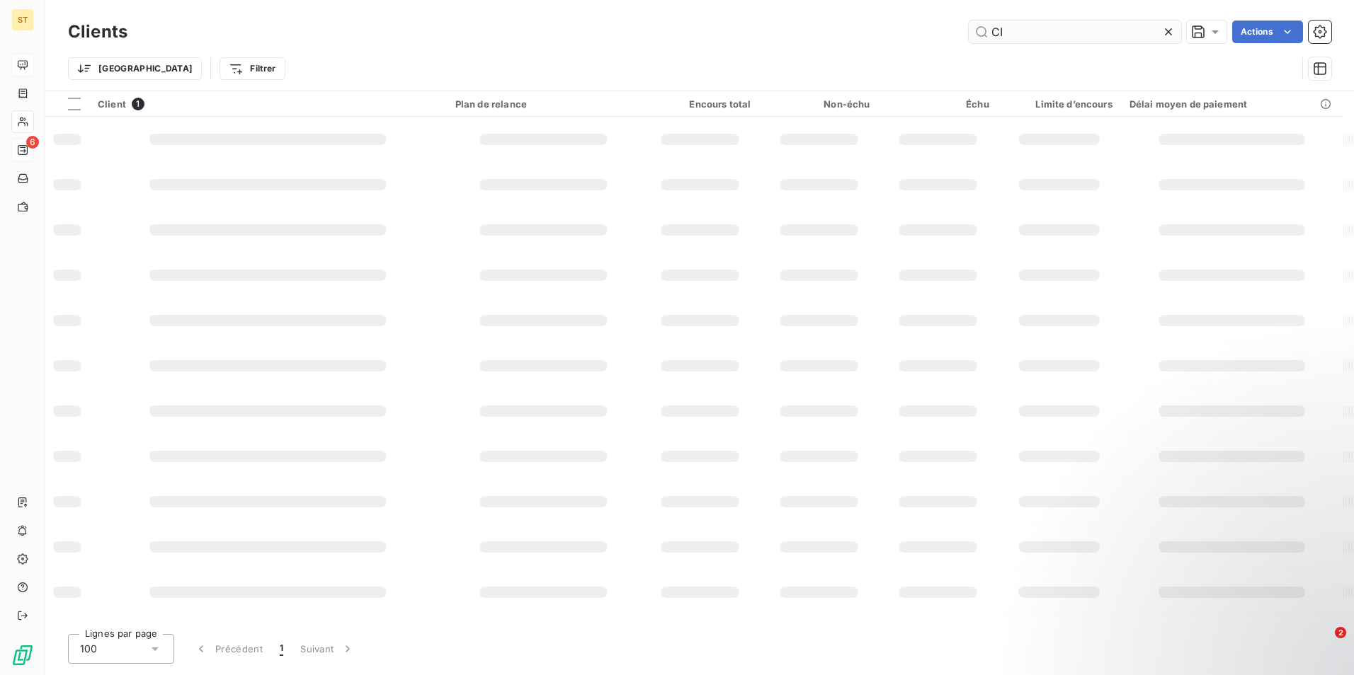
type input "C"
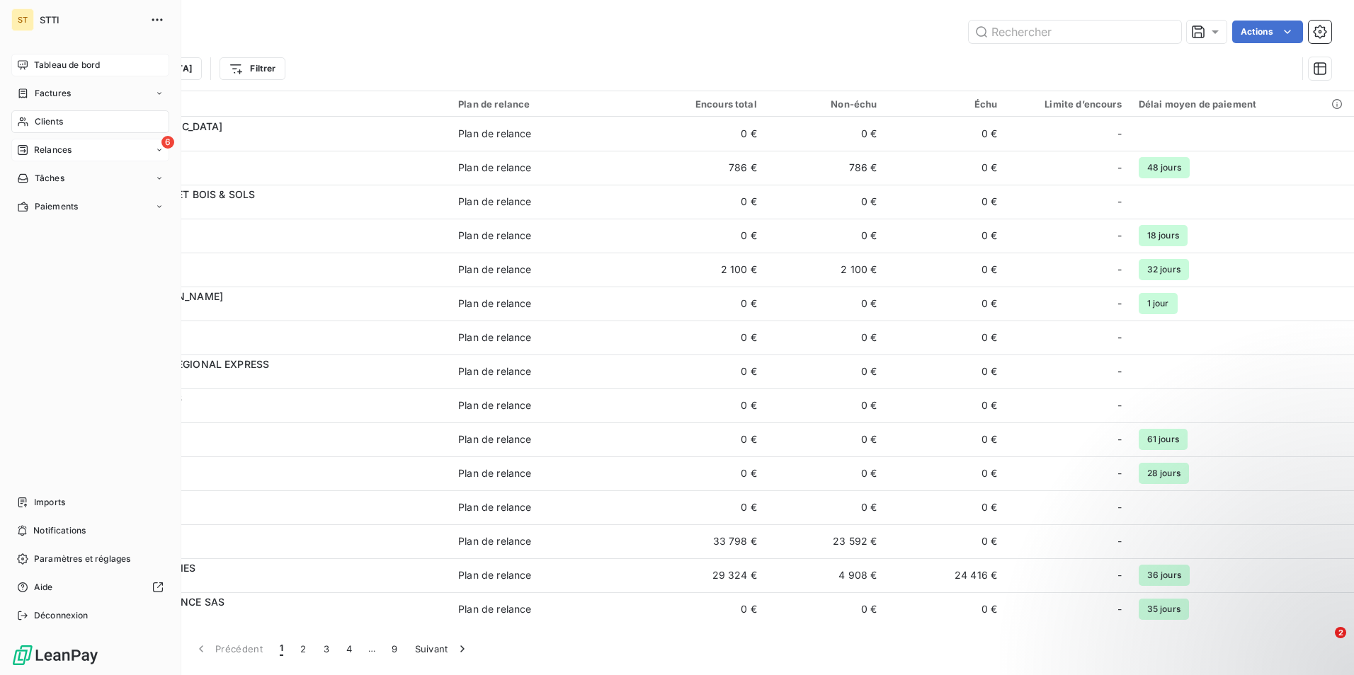
click at [49, 149] on span "Relances" at bounding box center [53, 150] width 38 height 13
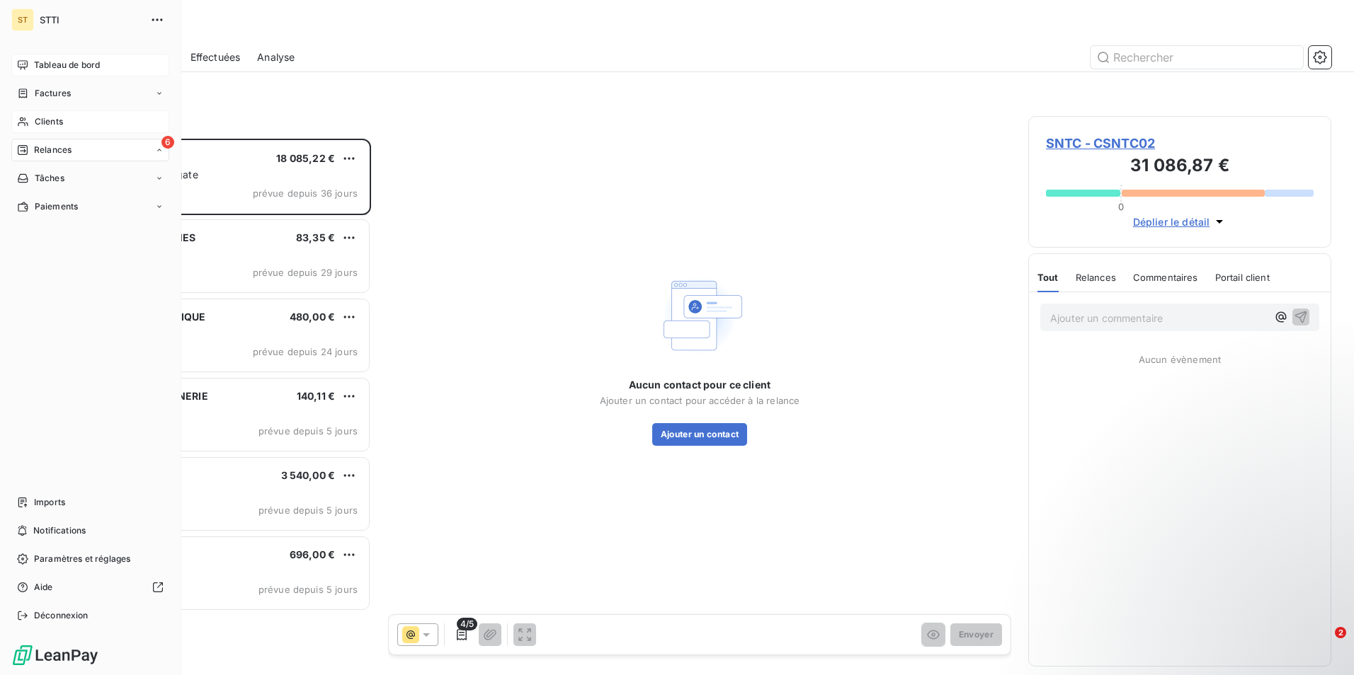
scroll to position [526, 292]
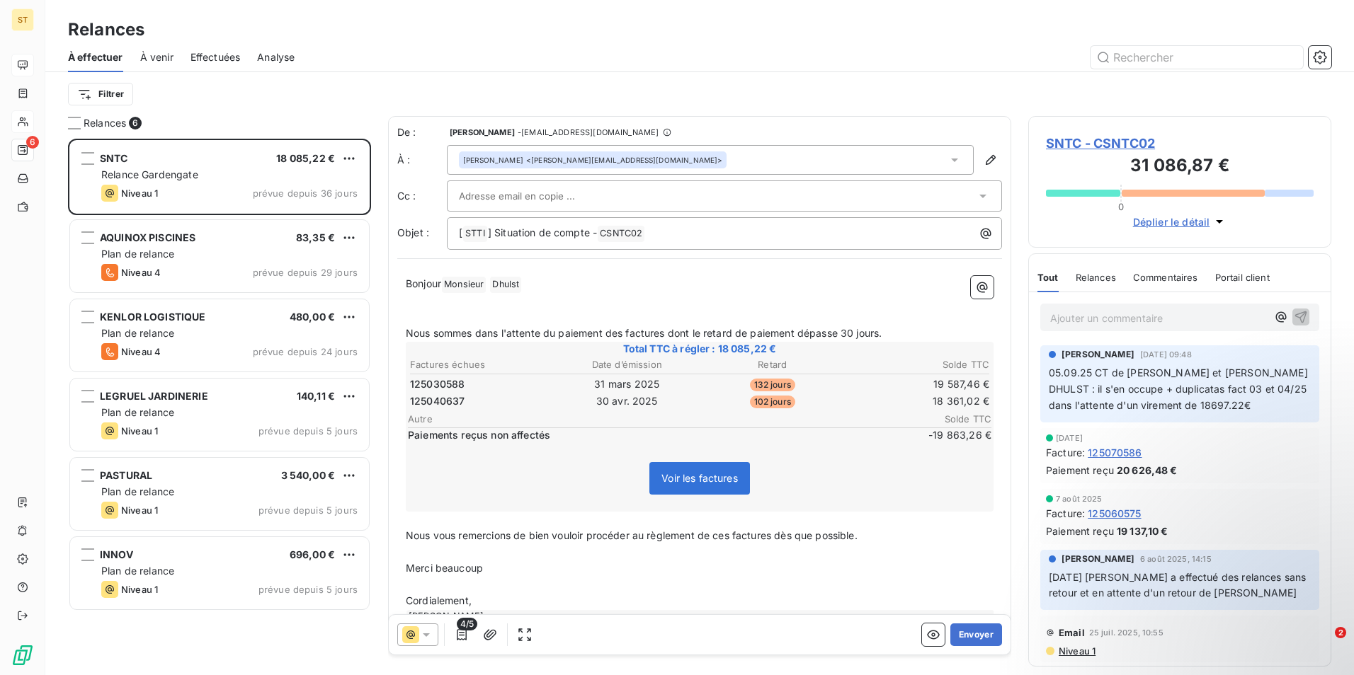
click at [425, 32] on div "Relances" at bounding box center [699, 29] width 1308 height 25
